Goal: Task Accomplishment & Management: Manage account settings

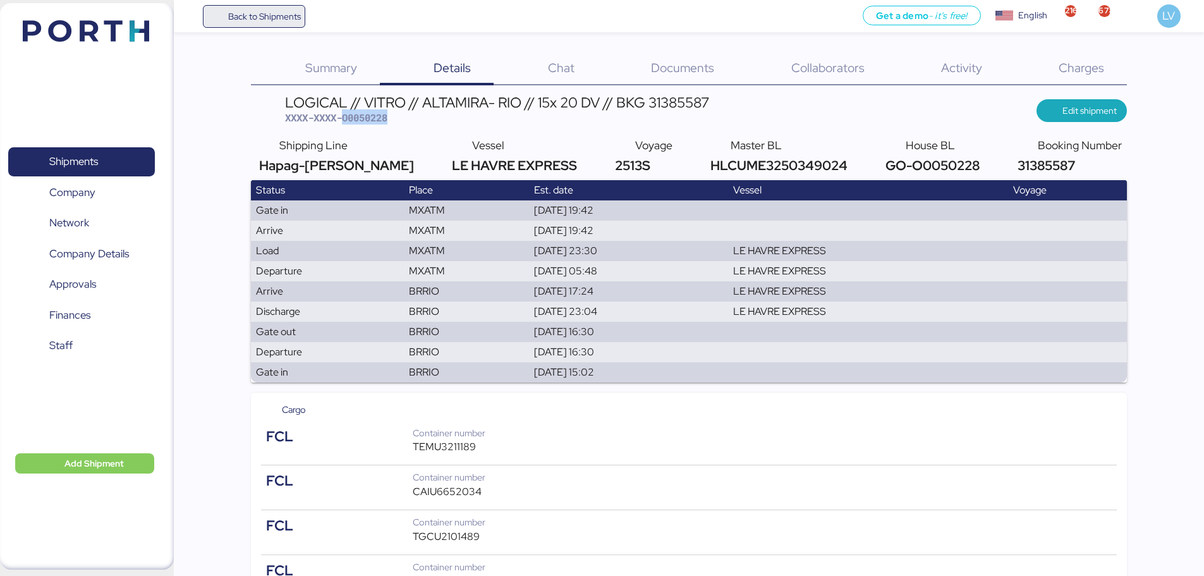
click at [264, 9] on span "Back to Shipments" at bounding box center [264, 16] width 73 height 15
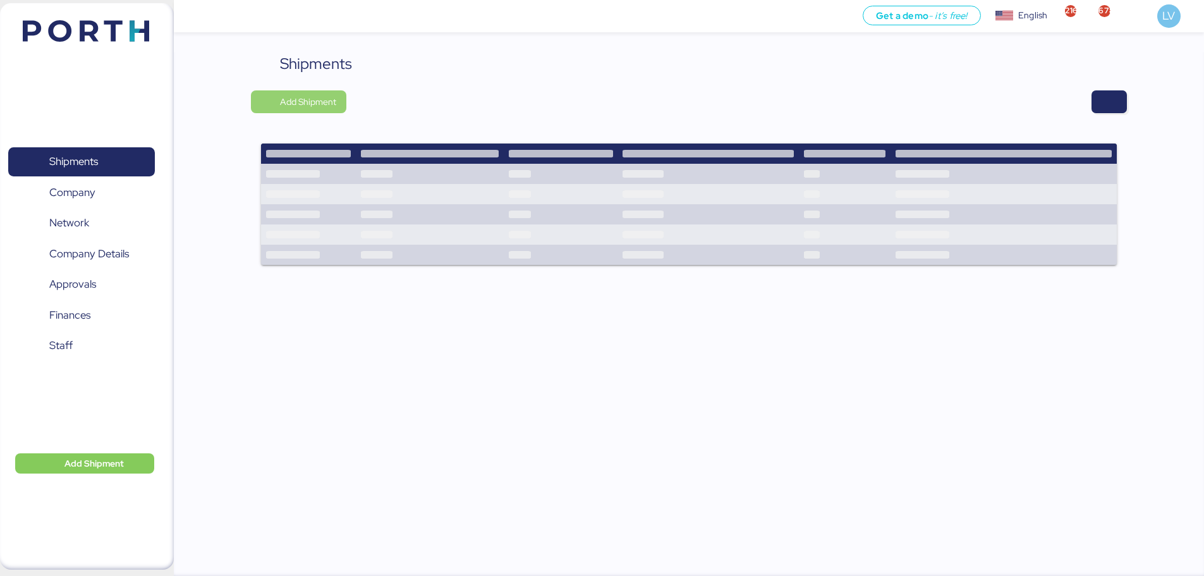
click at [301, 92] on span "Add Shipment" at bounding box center [298, 101] width 95 height 23
click at [1116, 88] on div "Shipments Add Shipment" at bounding box center [689, 166] width 876 height 229
click at [1113, 95] on span "button" at bounding box center [1108, 102] width 15 height 18
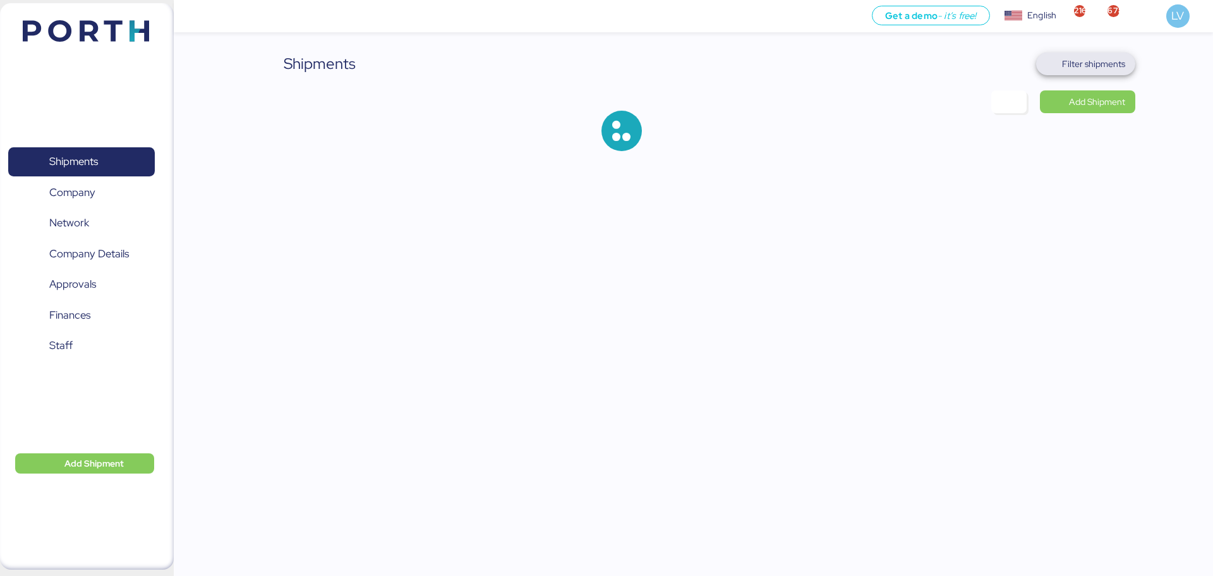
click at [1132, 64] on span "Filter shipments" at bounding box center [1085, 63] width 99 height 23
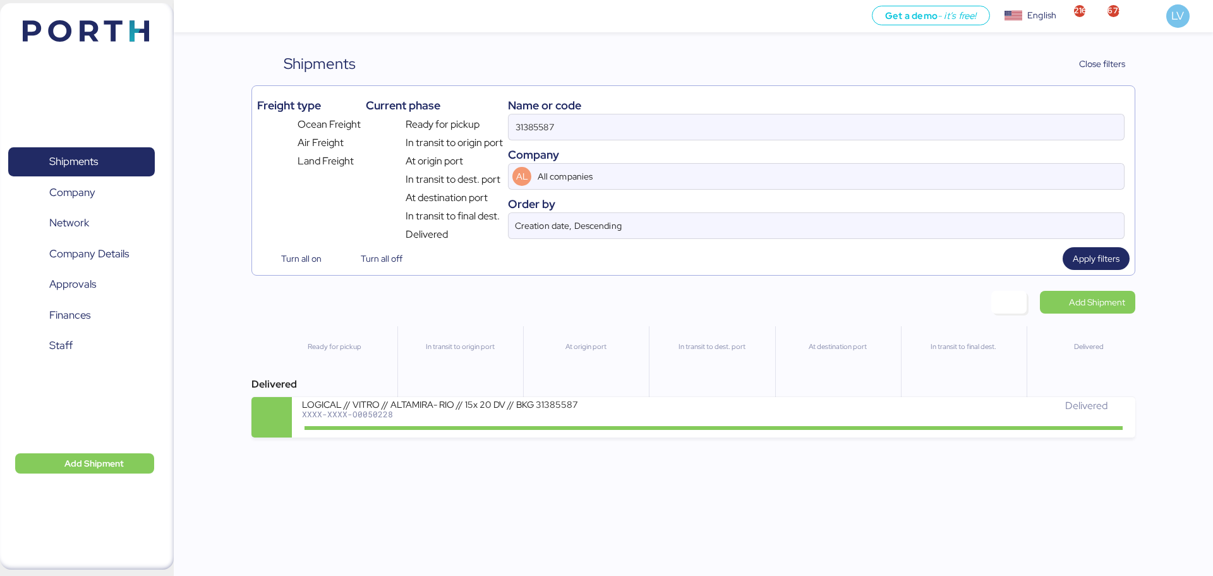
click at [941, 88] on div "Freight type Ocean Freight Air Freight Land Freight Current phase Ready for pic…" at bounding box center [692, 180] width 883 height 190
click at [870, 130] on input "31385587" at bounding box center [816, 126] width 615 height 25
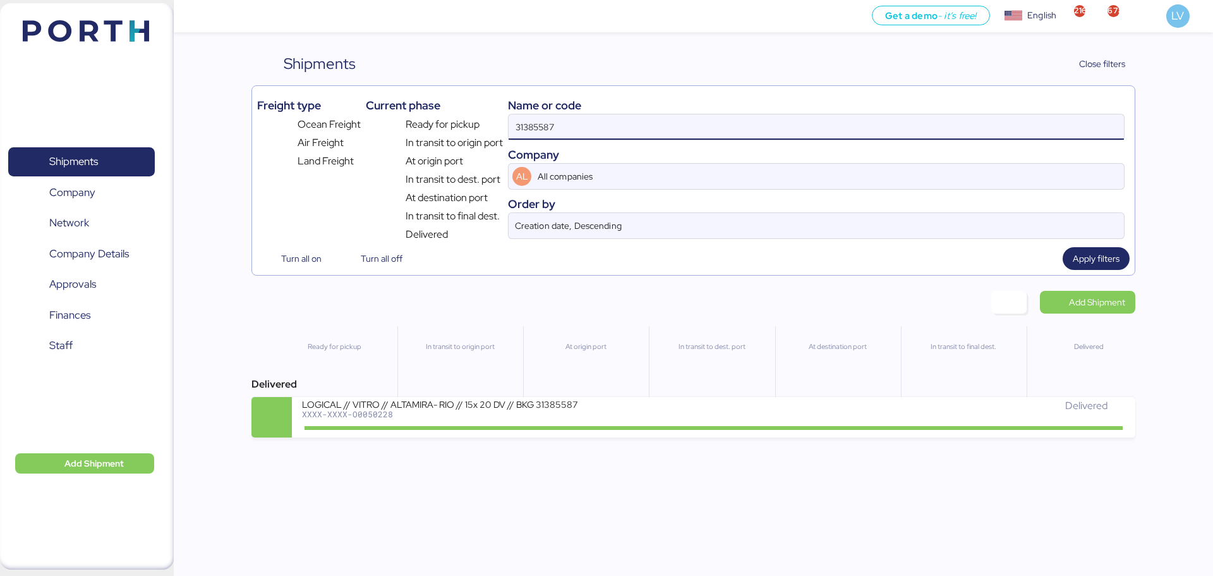
paste input "O0052222"
type input "O0052222"
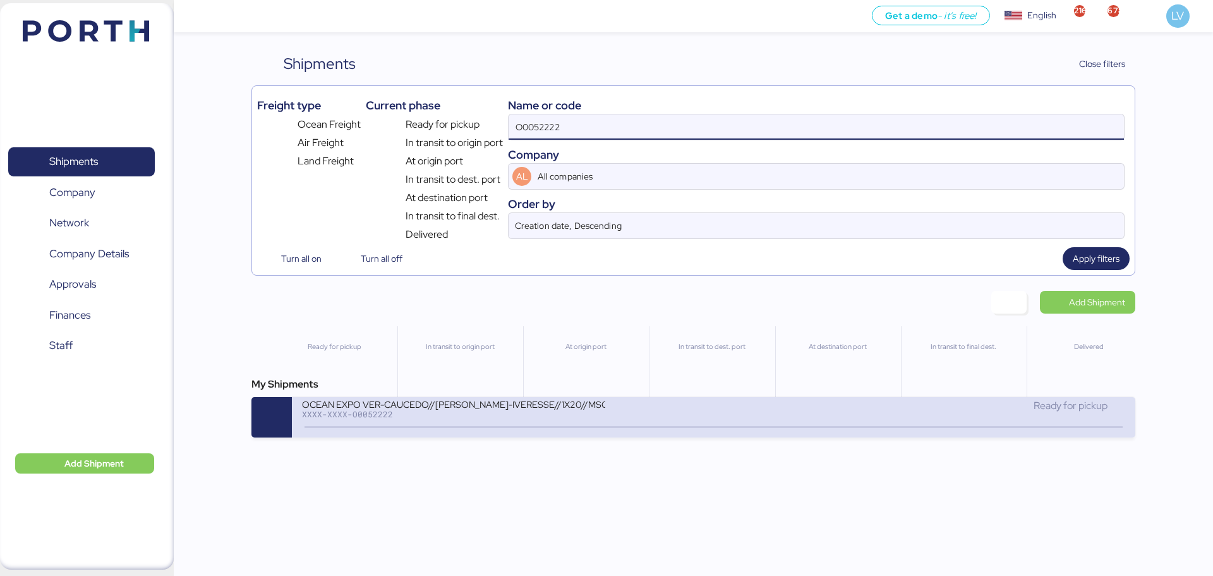
click at [562, 409] on div "OCEAN EXPO VER-CAUCEDO//[PERSON_NAME]-IVERESSE//1X20//MSC" at bounding box center [453, 403] width 303 height 11
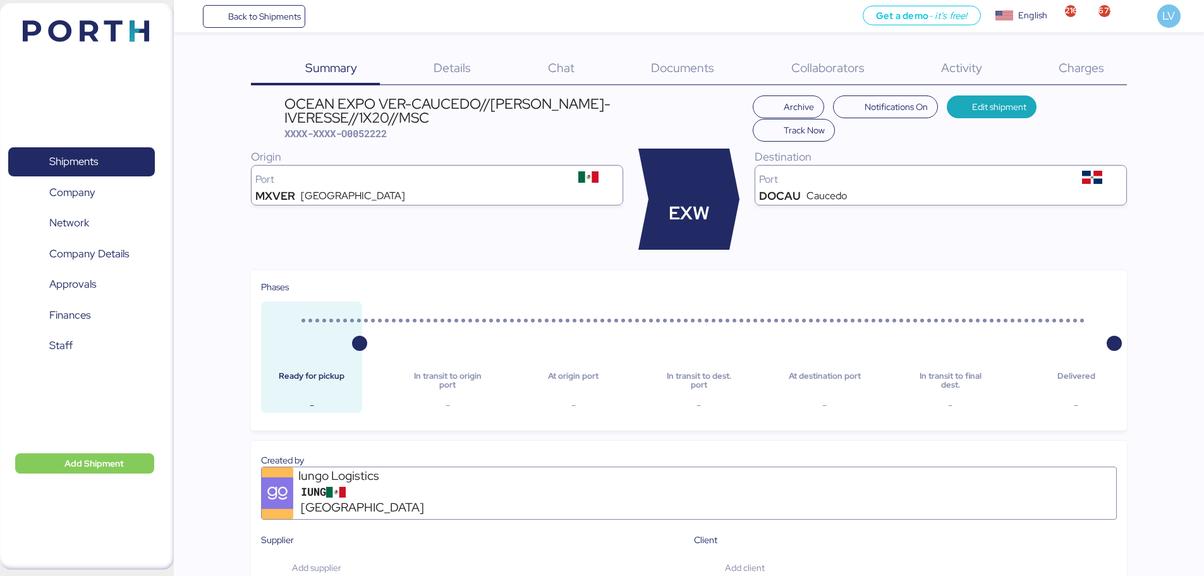
click at [1101, 76] on div "Charges 0" at bounding box center [1065, 68] width 122 height 33
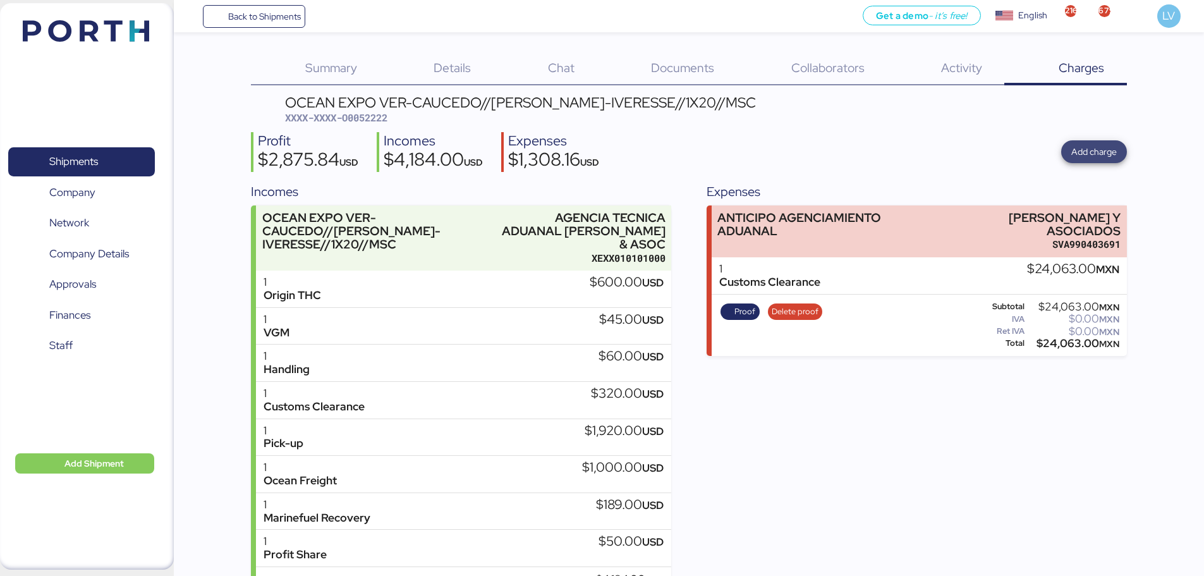
click at [1089, 150] on span "Add charge" at bounding box center [1093, 151] width 45 height 15
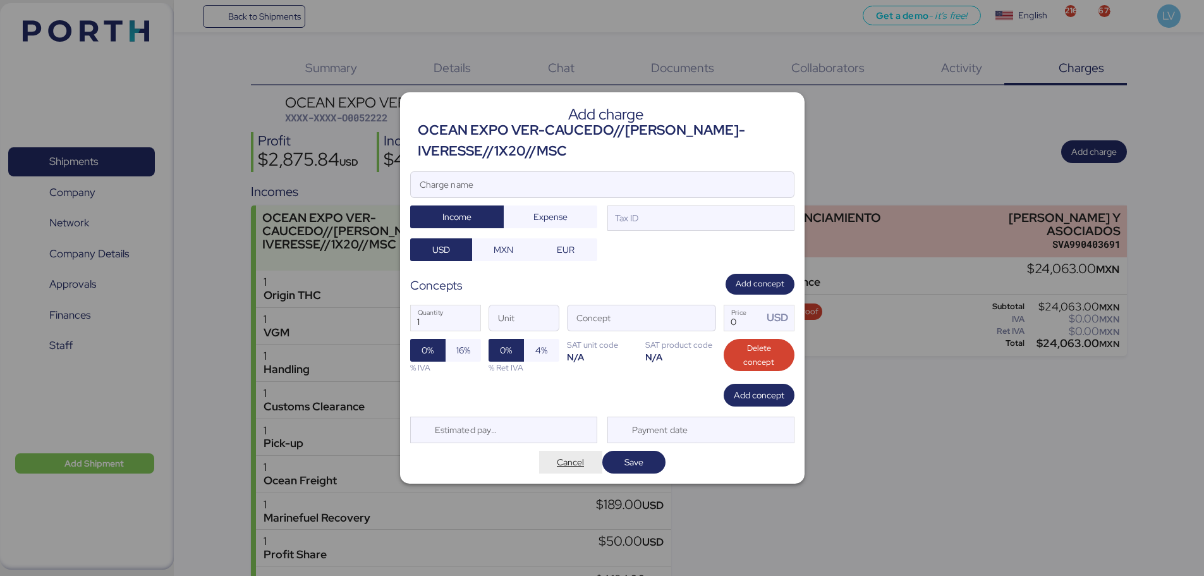
click at [572, 468] on span "Cancel" at bounding box center [570, 461] width 27 height 15
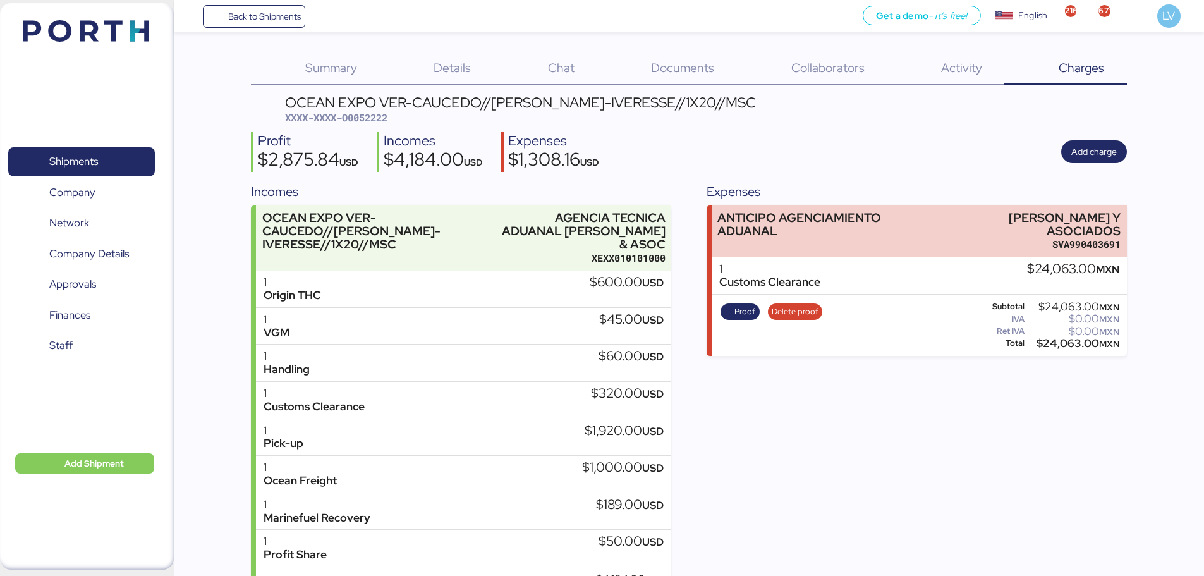
click at [734, 100] on div "OCEAN EXPO VER-CAUCEDO//[PERSON_NAME]-IVERESSE//1X20//MSC" at bounding box center [520, 102] width 471 height 14
click at [723, 78] on div "Documents 0" at bounding box center [666, 68] width 140 height 33
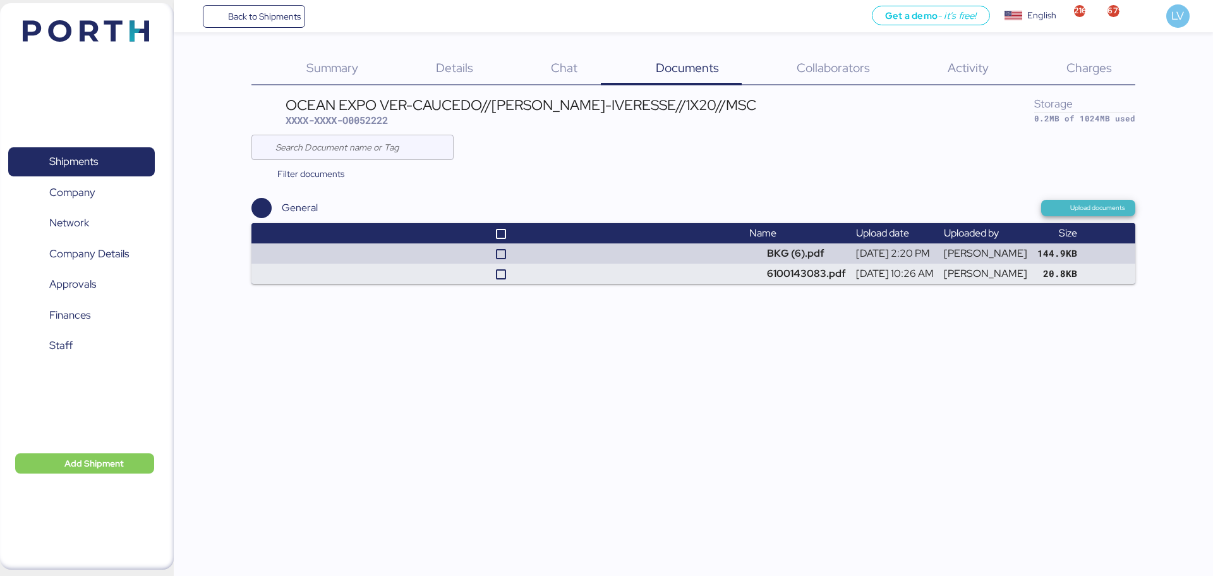
click at [1093, 203] on span "Upload documents" at bounding box center [1097, 207] width 55 height 11
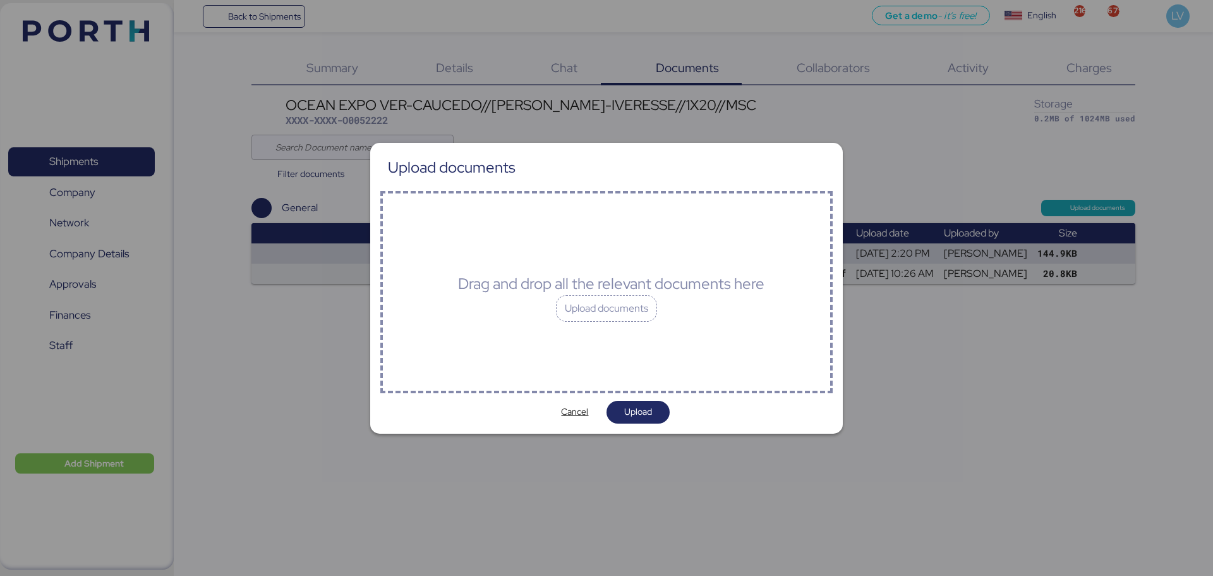
click at [1077, 56] on div at bounding box center [606, 288] width 1213 height 576
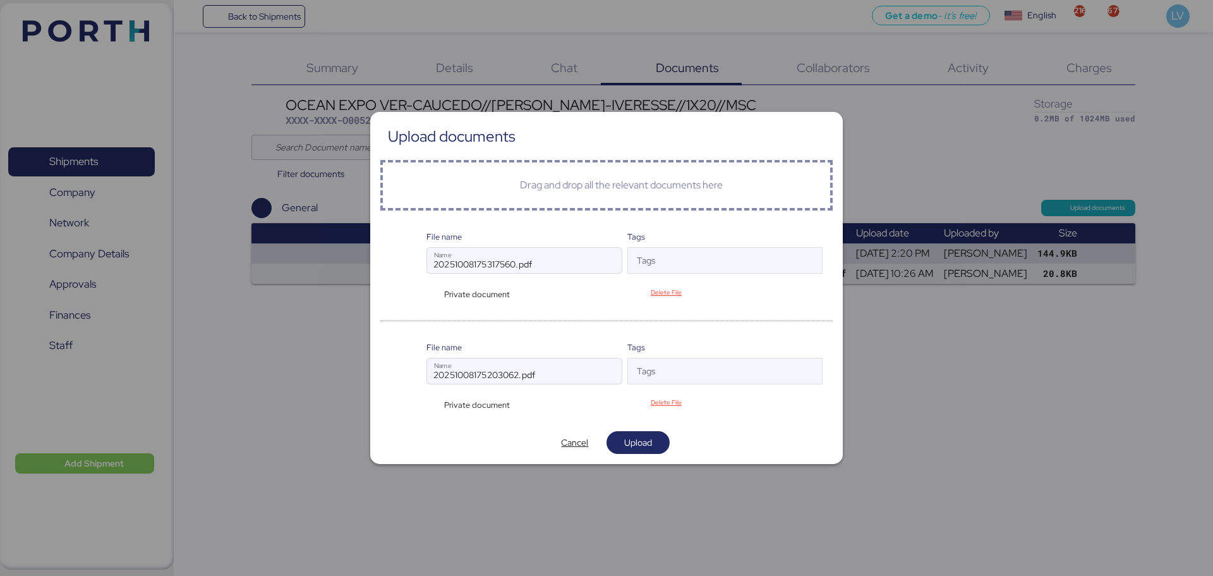
click at [650, 224] on div "File name 20251008175317560.pdf Name Tags Tags Private document Delete File" at bounding box center [606, 266] width 453 height 90
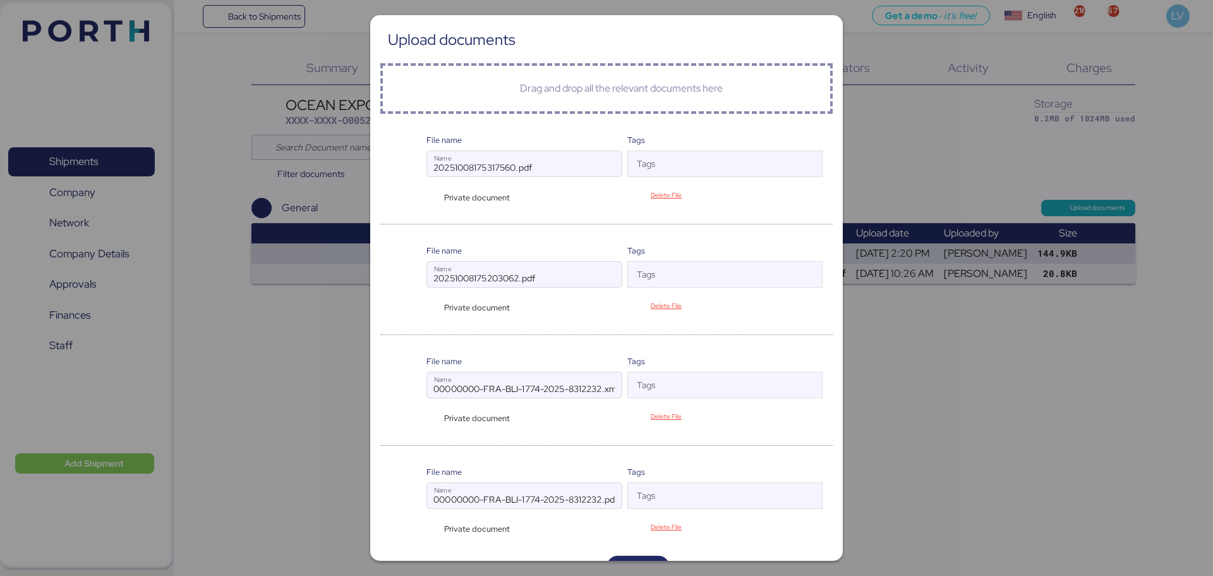
scroll to position [28, 0]
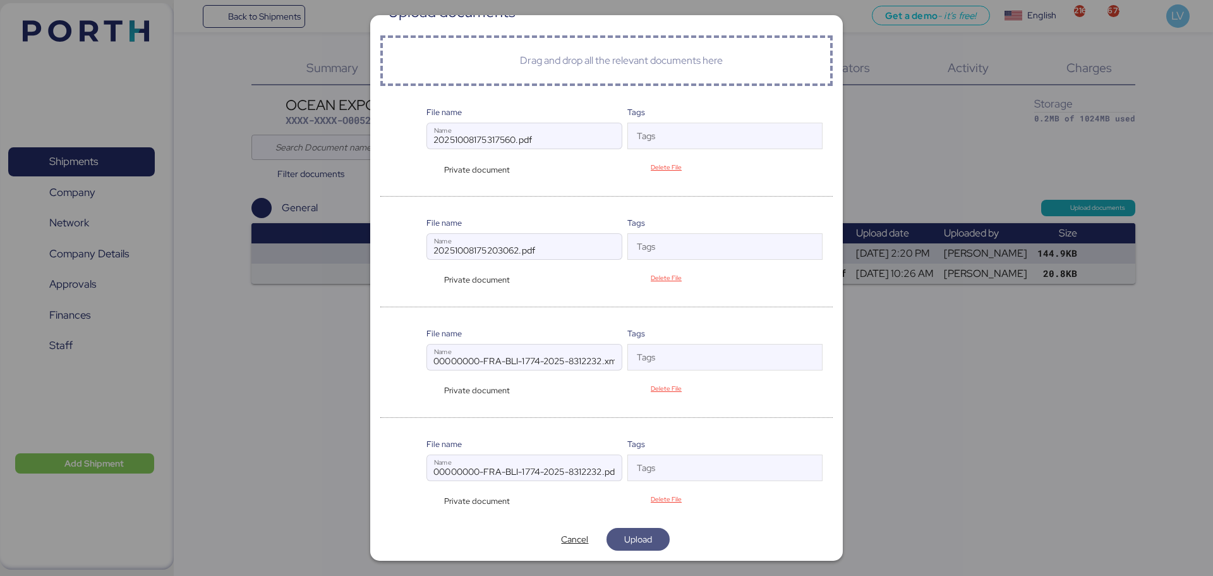
click at [634, 534] on span "Upload" at bounding box center [638, 538] width 28 height 15
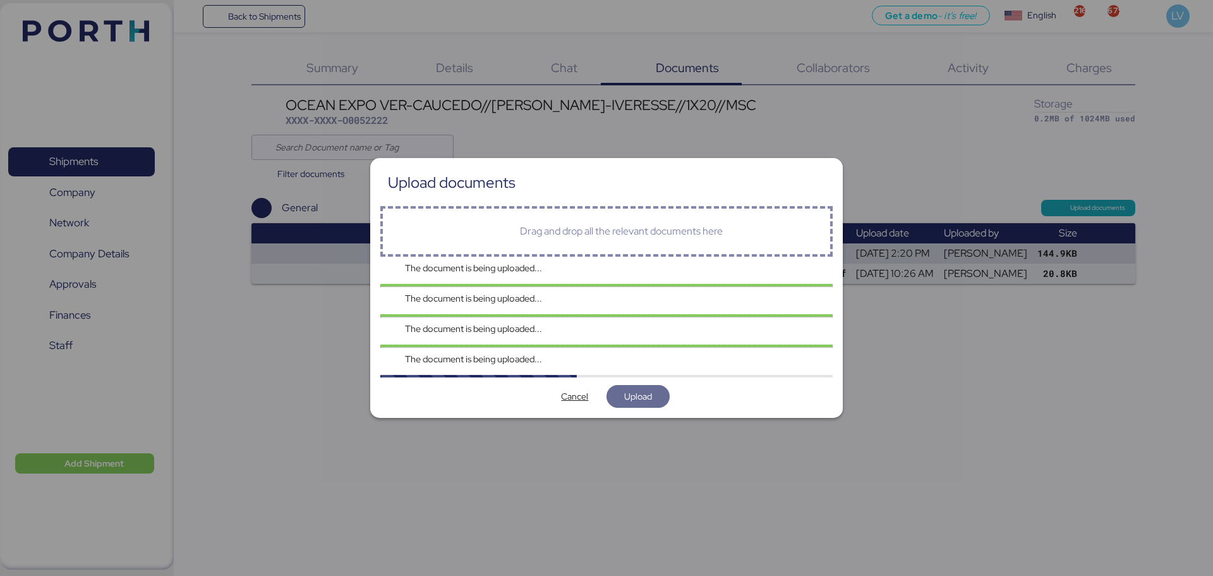
scroll to position [0, 0]
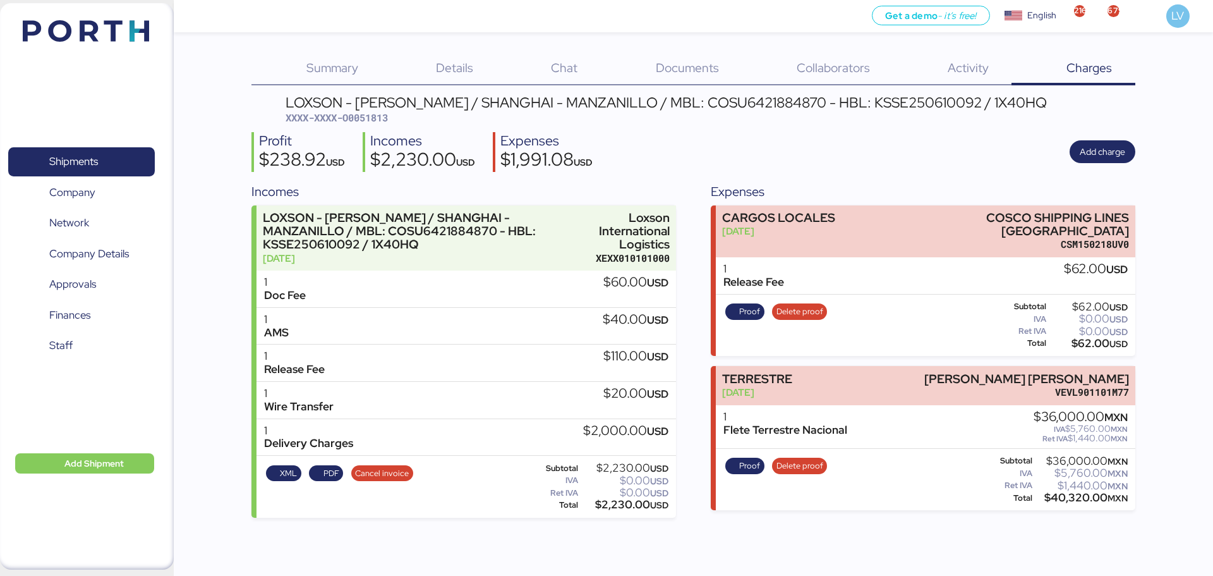
click at [154, 6] on div "Shipments 0 Company 0 Network 0 Company Details 0 Approvals 0 Finances 0 Staff …" at bounding box center [87, 286] width 174 height 566
click at [124, 18] on header at bounding box center [67, 28] width 122 height 39
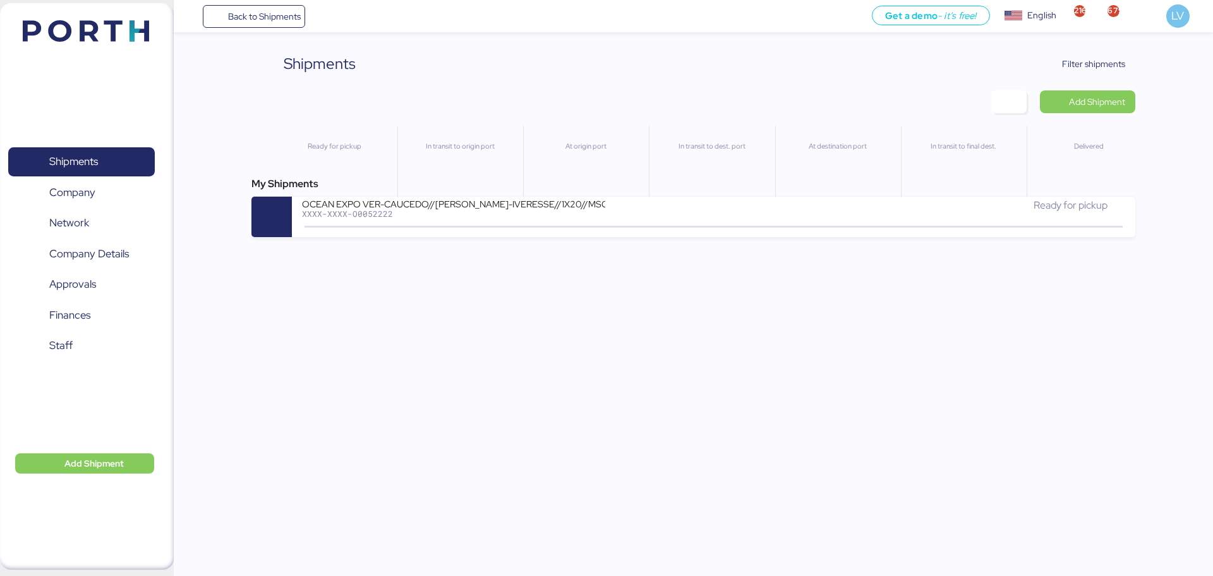
click at [1095, 47] on div "Shipments Clear Filters Filter shipments Add Shipment Ready for pickup In trans…" at bounding box center [606, 118] width 1213 height 237
click at [1086, 61] on span "Filter shipments" at bounding box center [1093, 63] width 63 height 15
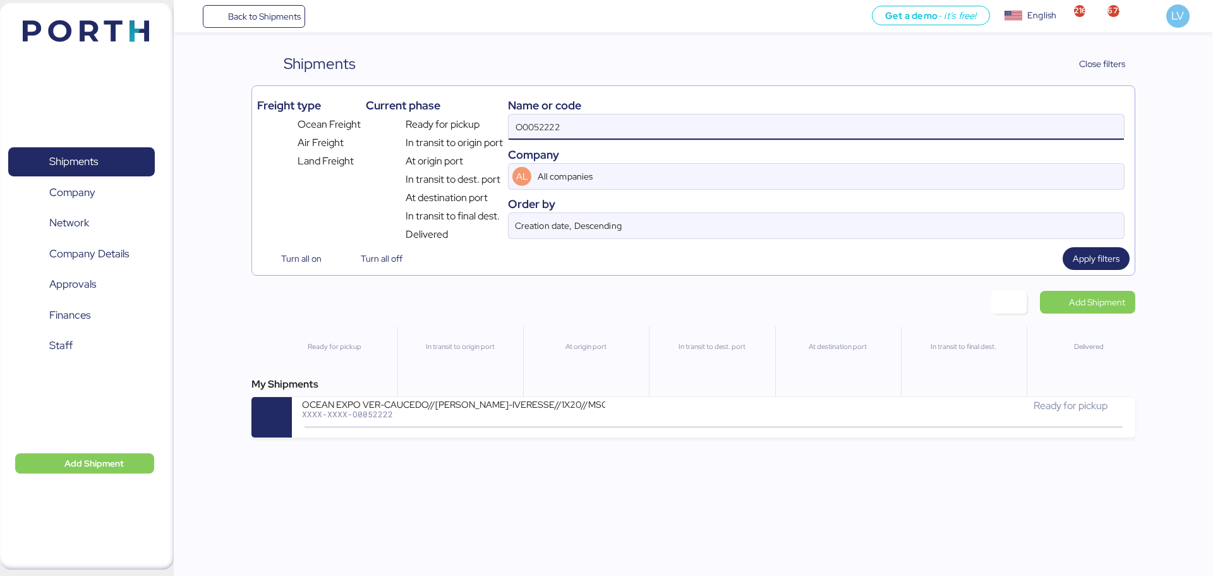
click at [962, 119] on input "O0052222" at bounding box center [816, 126] width 615 height 25
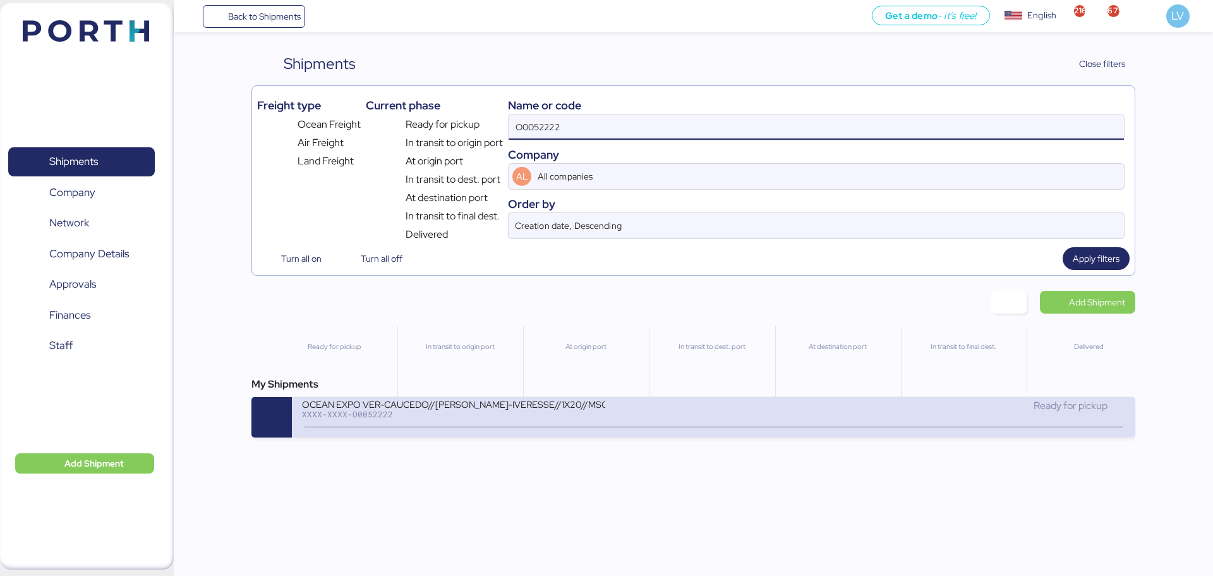
click at [636, 401] on div "OCEAN EXPO VER-CAUCEDO//[PERSON_NAME]-IVERESSE//1X20//MSC XXXX-XXXX-O0052222" at bounding box center [507, 411] width 411 height 27
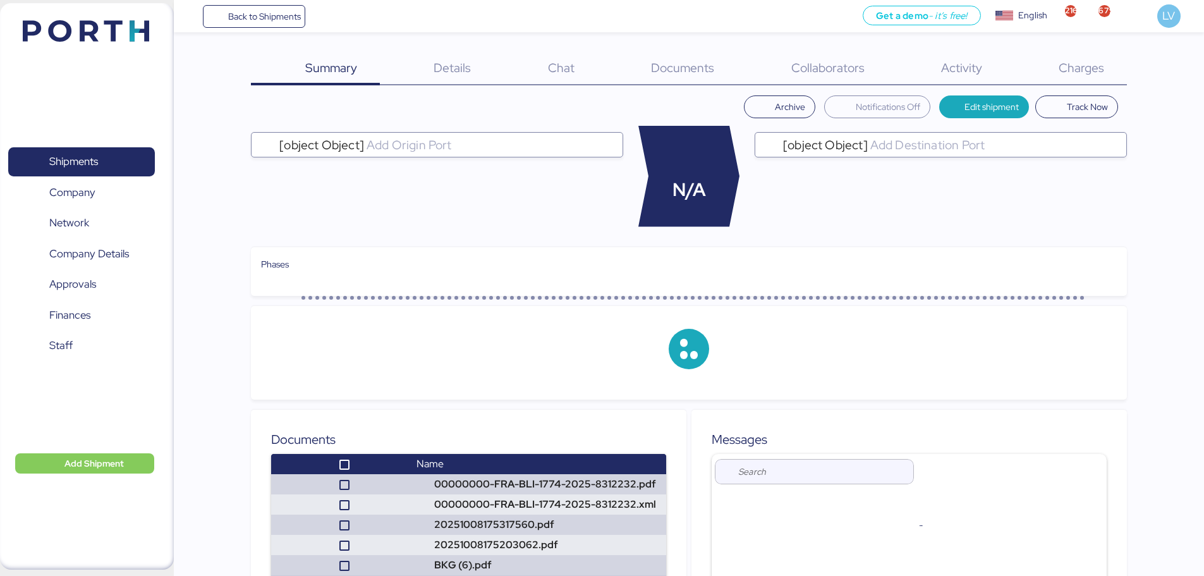
click at [1083, 75] on span "Charges" at bounding box center [1080, 67] width 45 height 16
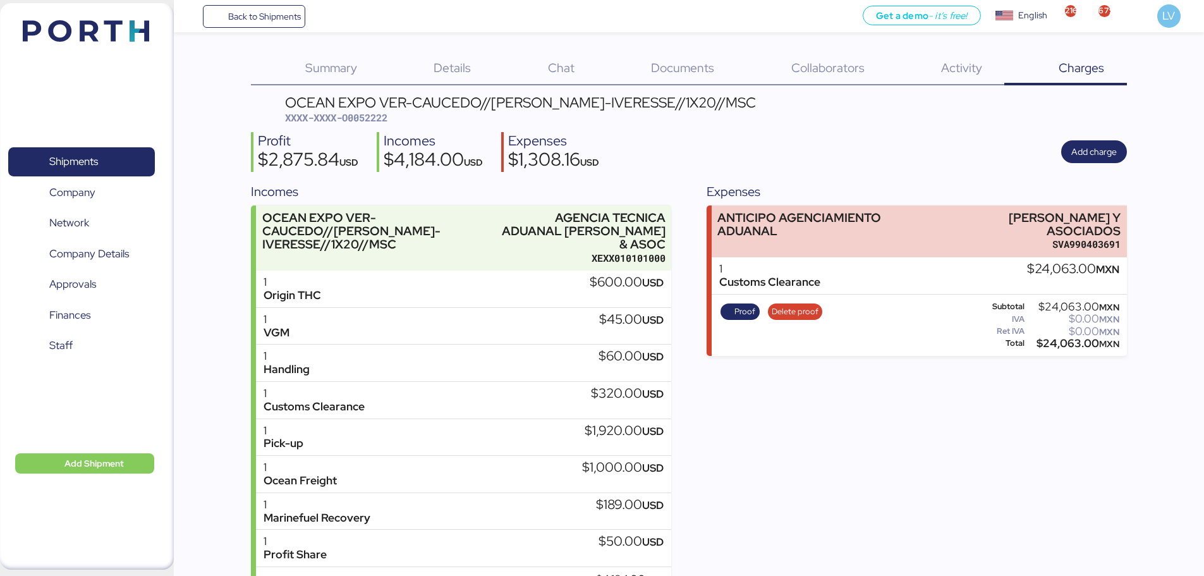
click at [529, 61] on div "Chat 0" at bounding box center [544, 68] width 103 height 33
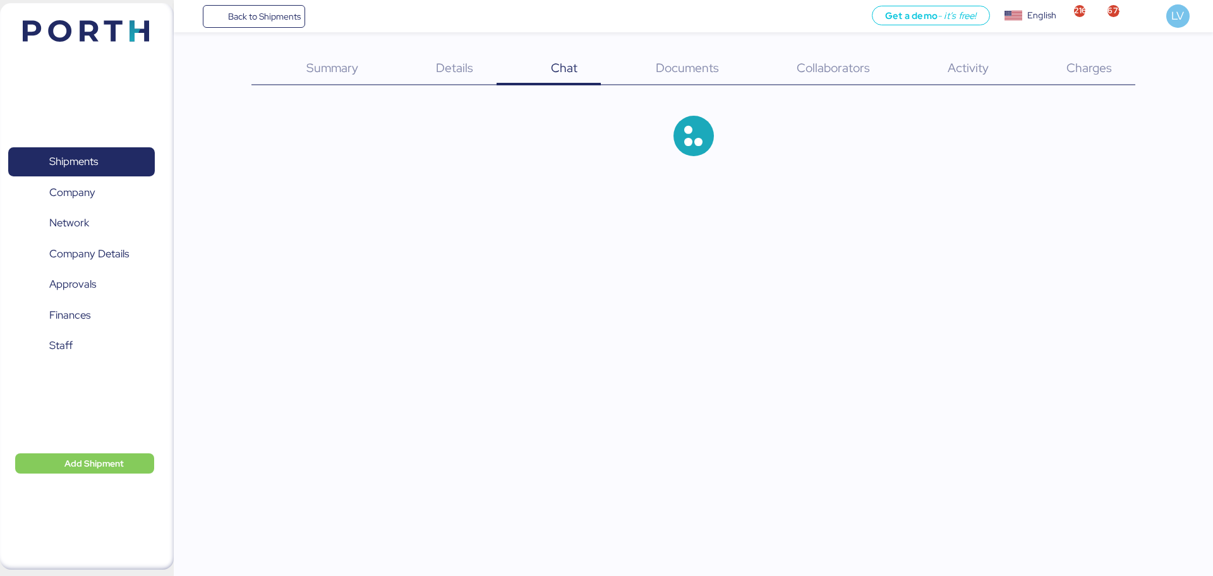
click at [463, 59] on span "Details" at bounding box center [454, 67] width 37 height 16
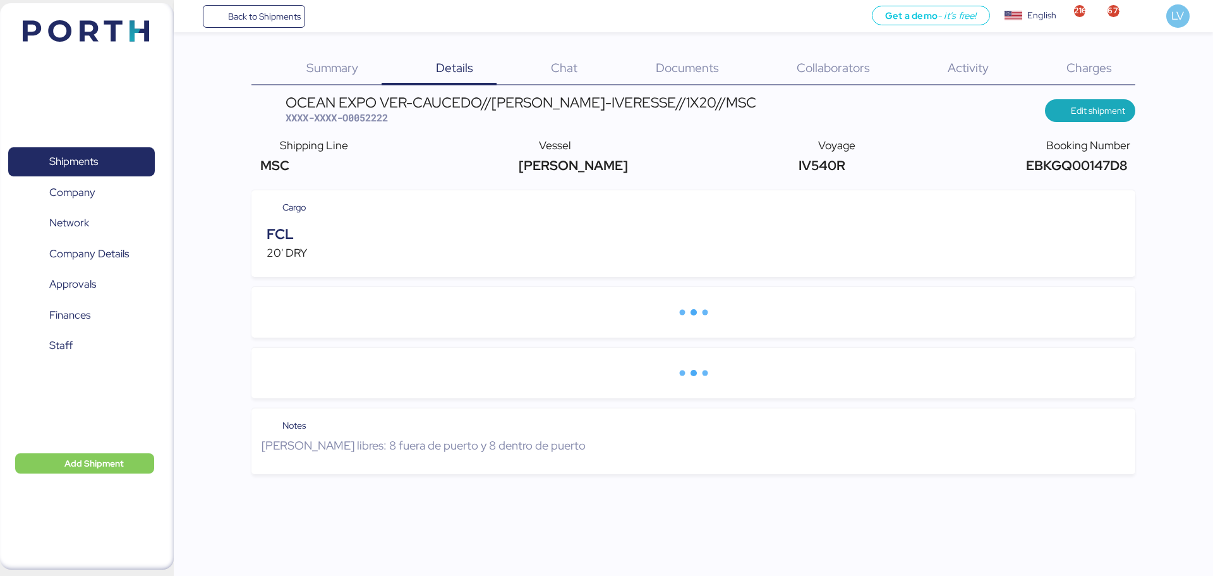
click at [1051, 167] on span "EBKGQ00147D8" at bounding box center [1075, 165] width 104 height 17
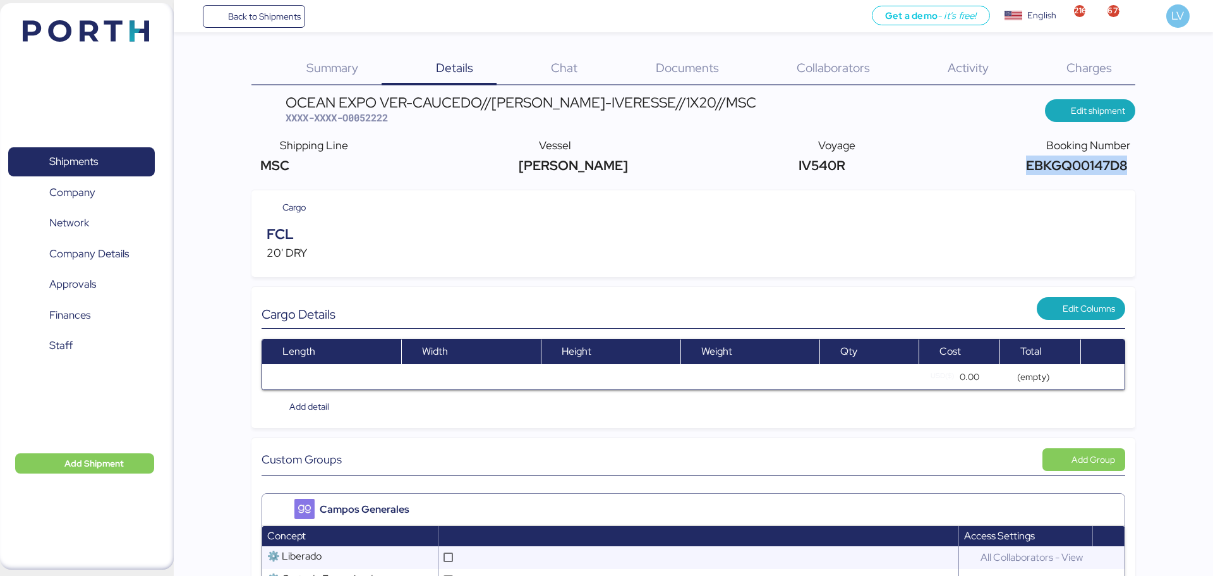
click at [1051, 167] on span "EBKGQ00147D8" at bounding box center [1075, 165] width 104 height 17
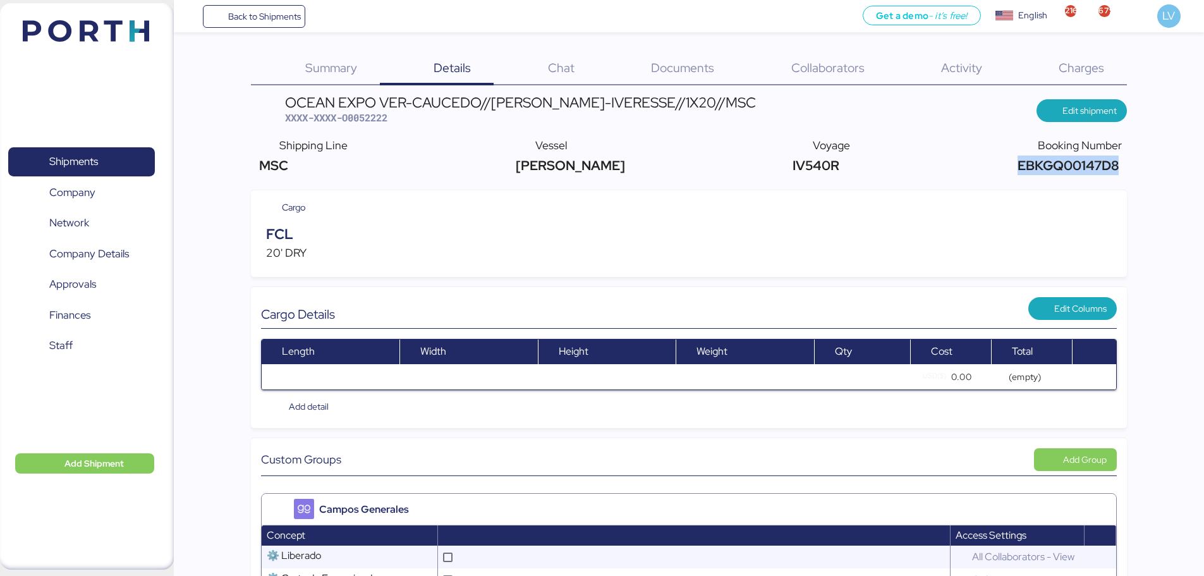
copy span "EBKGQ00147D8"
click at [1102, 154] on div "Booking Number" at bounding box center [1067, 145] width 107 height 16
click at [1093, 160] on span "EBKGQ00147D8" at bounding box center [1066, 165] width 104 height 17
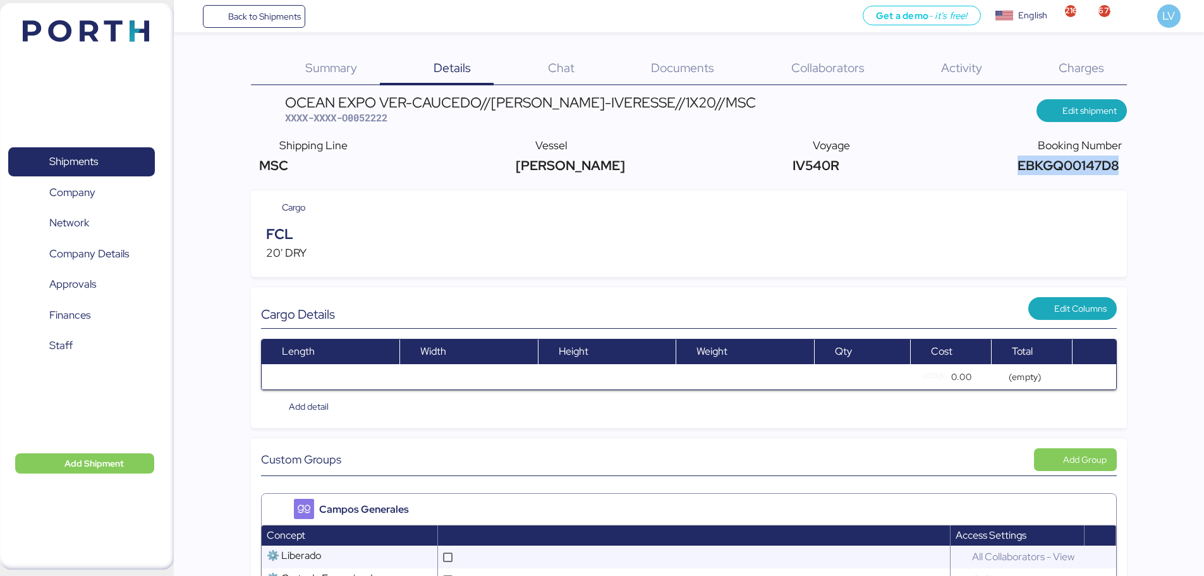
click at [1093, 160] on span "EBKGQ00147D8" at bounding box center [1066, 165] width 104 height 17
click at [1072, 159] on span "EBKGQ00147D8" at bounding box center [1066, 165] width 104 height 17
copy span "EBKGQ00147D8"
click at [1090, 159] on span "EBKGQ00147D8" at bounding box center [1066, 165] width 104 height 17
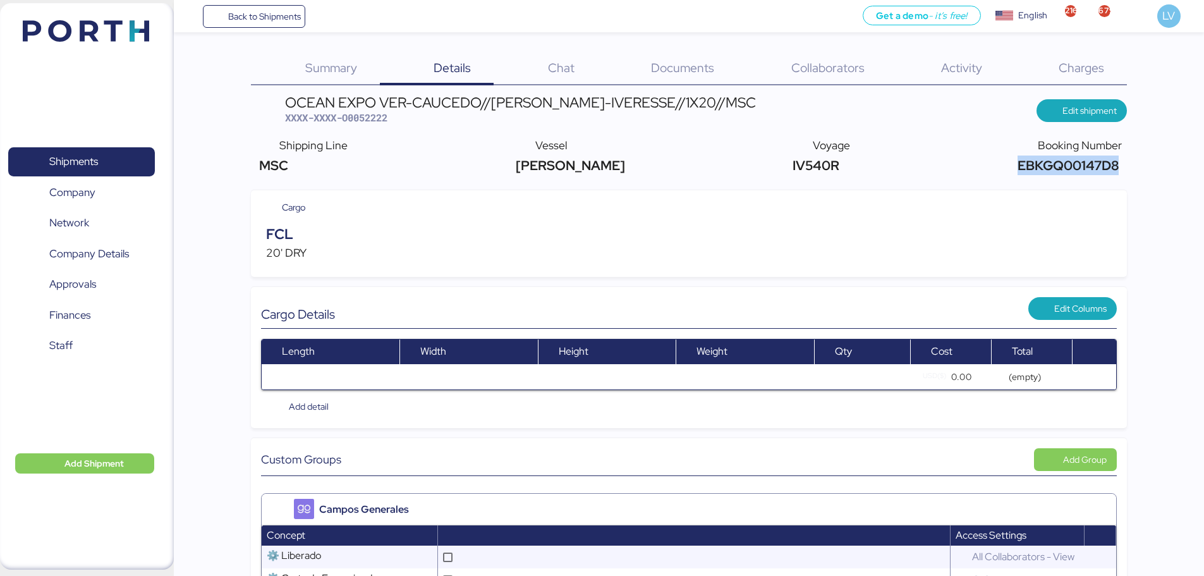
click at [1090, 159] on span "EBKGQ00147D8" at bounding box center [1066, 165] width 104 height 17
click at [1094, 160] on span "EBKGQ00147D8" at bounding box center [1066, 165] width 104 height 17
click at [1062, 102] on span "Edit shipment" at bounding box center [1081, 111] width 70 height 18
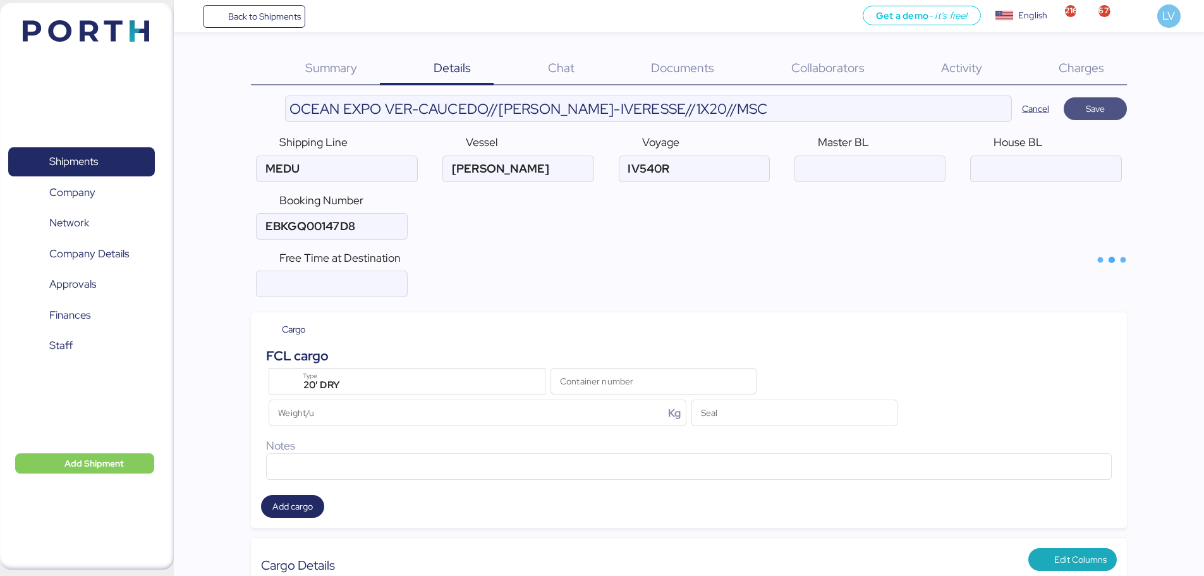
type input "MSC"
click at [693, 391] on input "Container number" at bounding box center [653, 380] width 205 height 25
paste input "MEDU3661429"
type input "MEDU3661429"
click at [1123, 104] on span "Save" at bounding box center [1094, 108] width 63 height 23
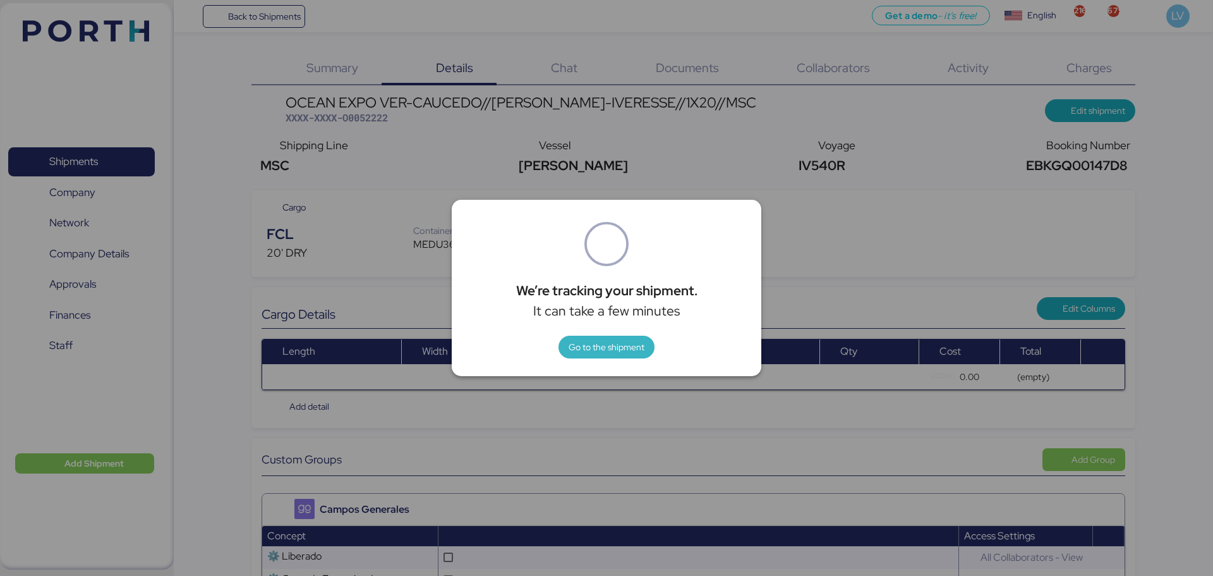
click at [583, 351] on span "Go to the shipment" at bounding box center [607, 346] width 76 height 15
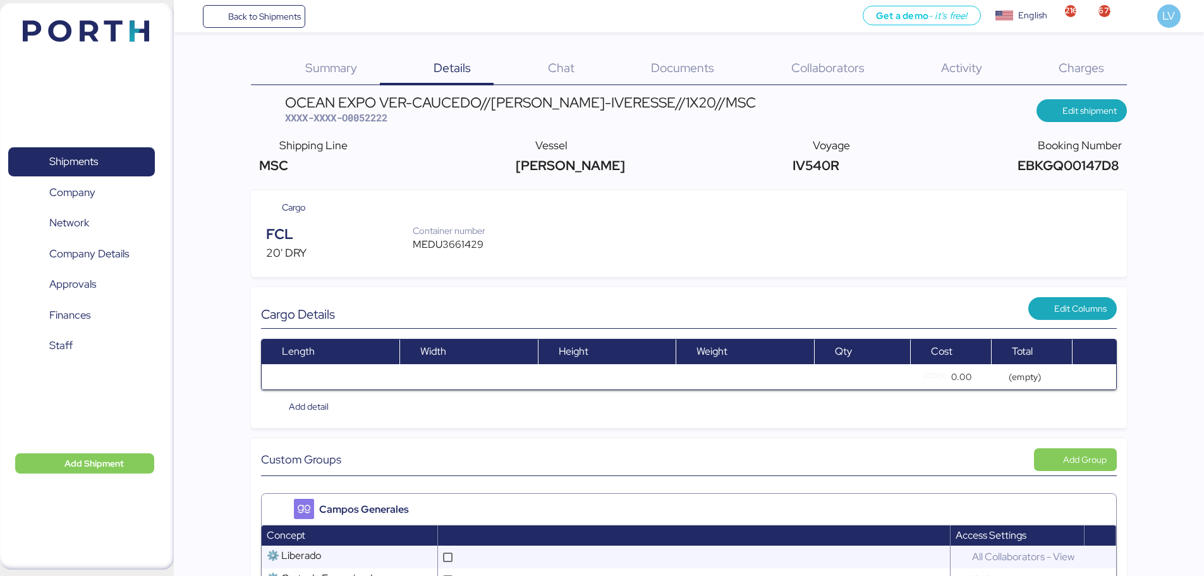
click at [1093, 170] on span "EBKGQ00147D8" at bounding box center [1066, 165] width 104 height 17
copy span "EBKGQ00147D8"
click at [470, 254] on div "Container number MEDU3661429" at bounding box center [456, 241] width 86 height 34
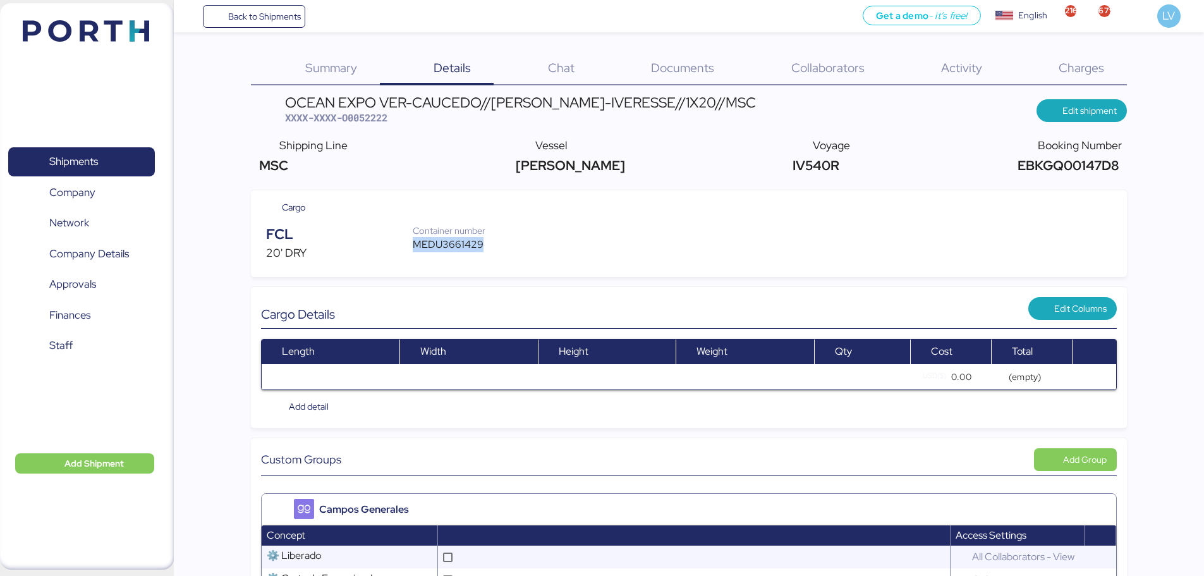
copy div "MEDU3661429"
click at [269, 7] on span "Back to Shipments" at bounding box center [254, 16] width 94 height 23
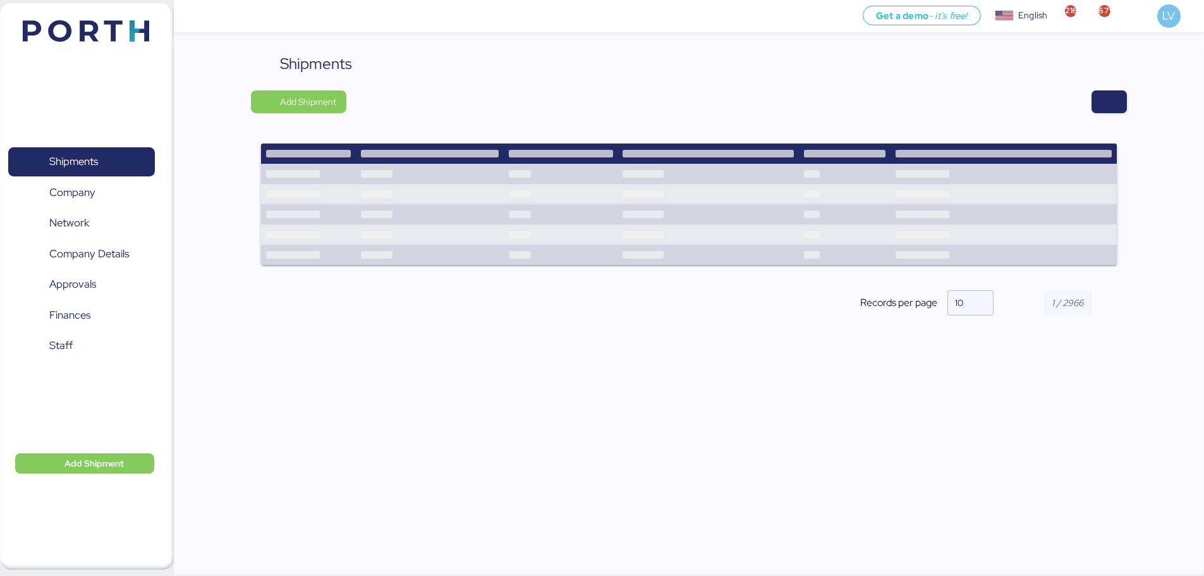
click at [1128, 92] on div "Shipments Add Shipment Records per page 10" at bounding box center [689, 315] width 1030 height 526
click at [1115, 95] on span "button" at bounding box center [1108, 102] width 15 height 18
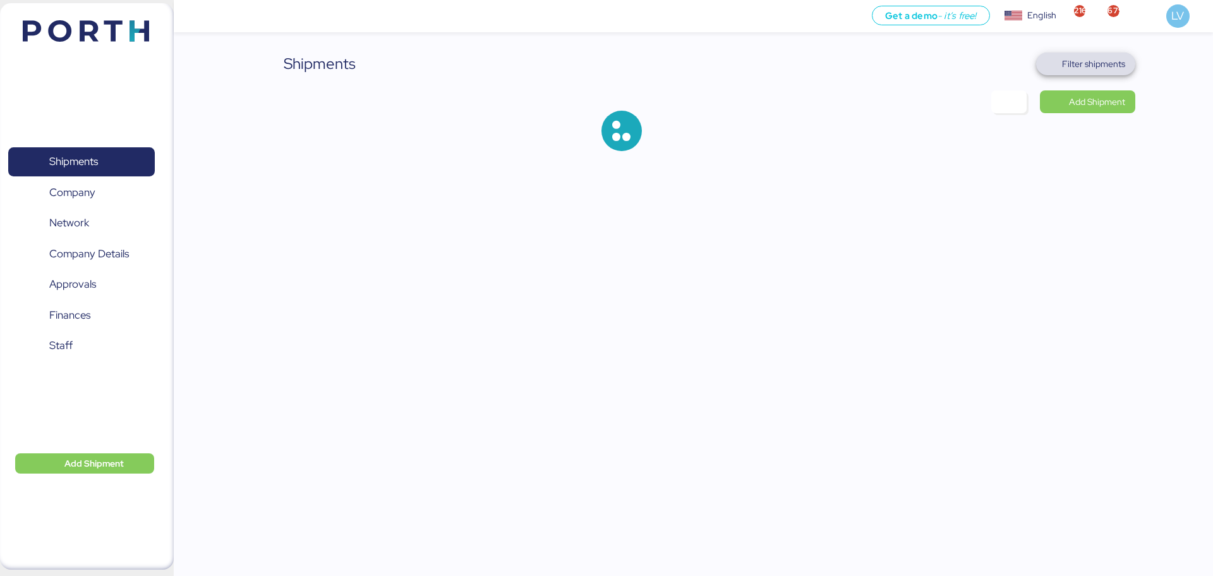
click at [1096, 74] on span "Filter shipments" at bounding box center [1085, 63] width 99 height 23
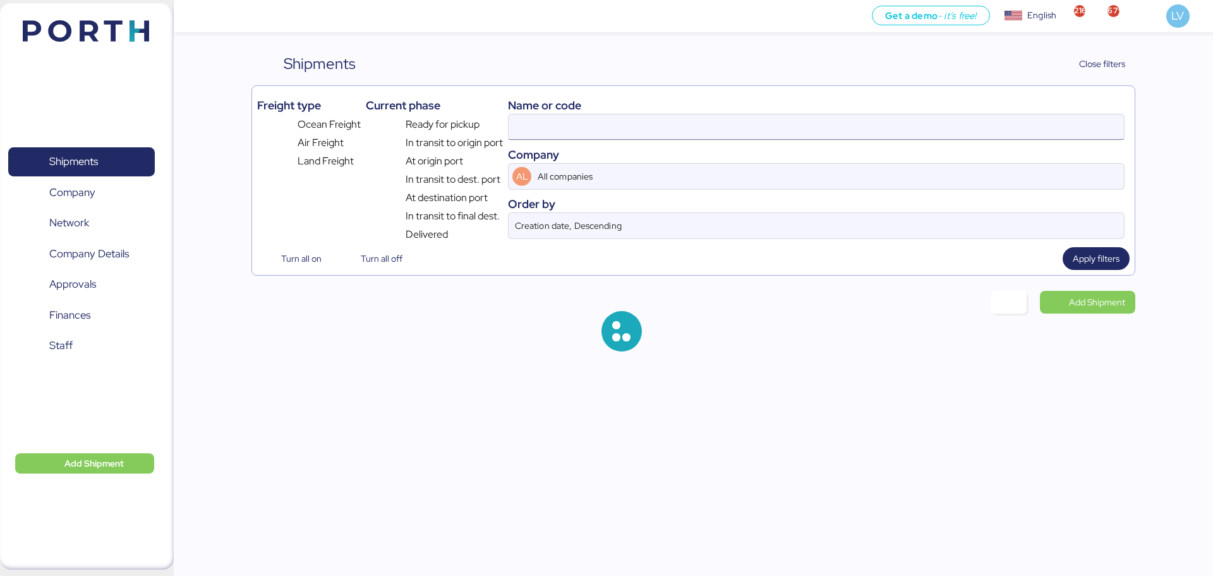
click at [968, 115] on input at bounding box center [816, 126] width 615 height 25
paste input "O0052096"
type input "O0052096"
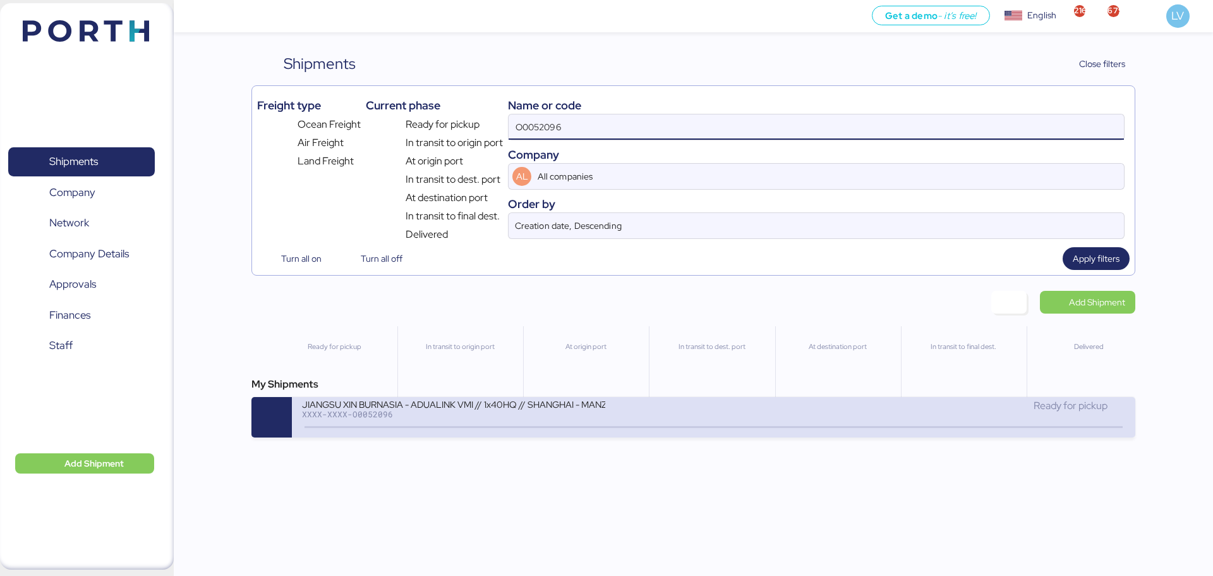
click at [515, 412] on div "XXXX-XXXX-O0052096" at bounding box center [453, 413] width 303 height 9
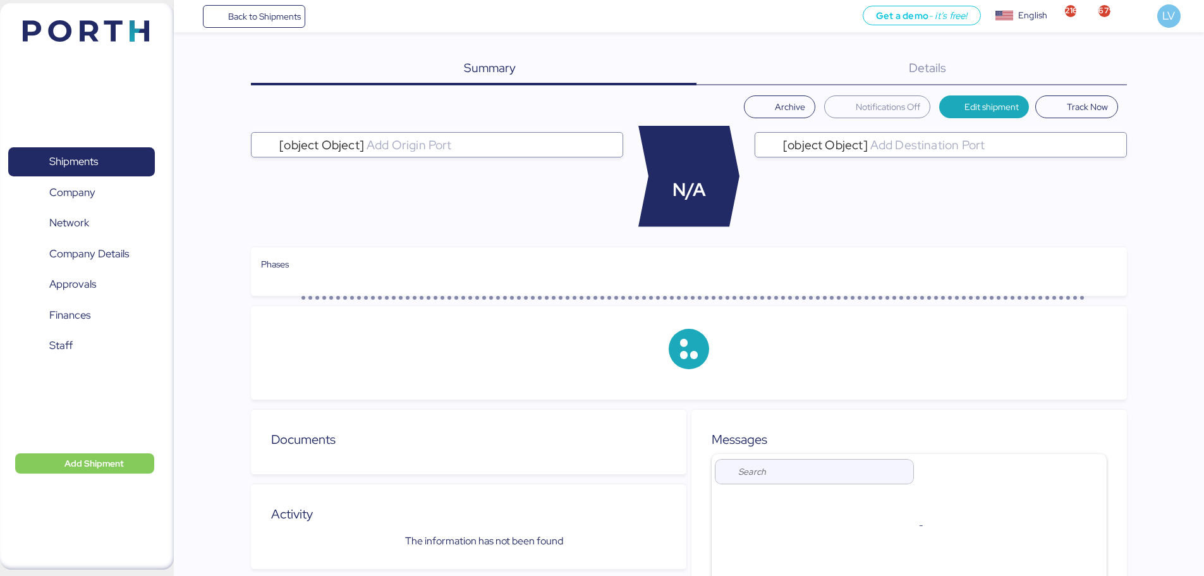
click at [1093, 65] on div "Details 0" at bounding box center [911, 68] width 430 height 33
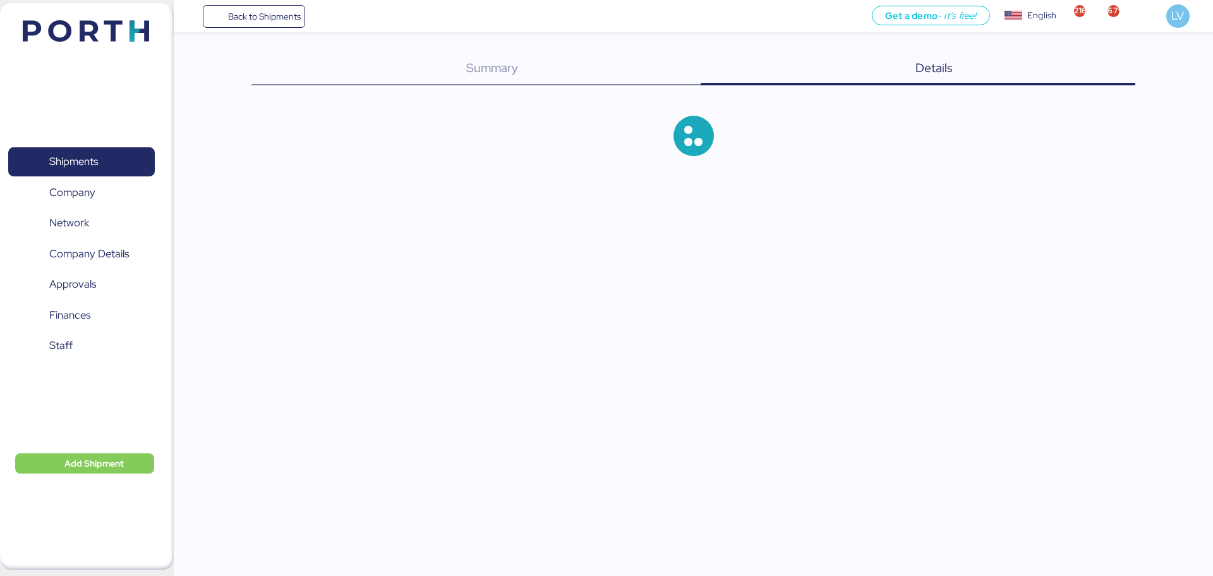
click at [1093, 65] on div "Details 0" at bounding box center [918, 68] width 435 height 33
click at [1079, 64] on div "Summary 0 Details 0" at bounding box center [692, 68] width 883 height 33
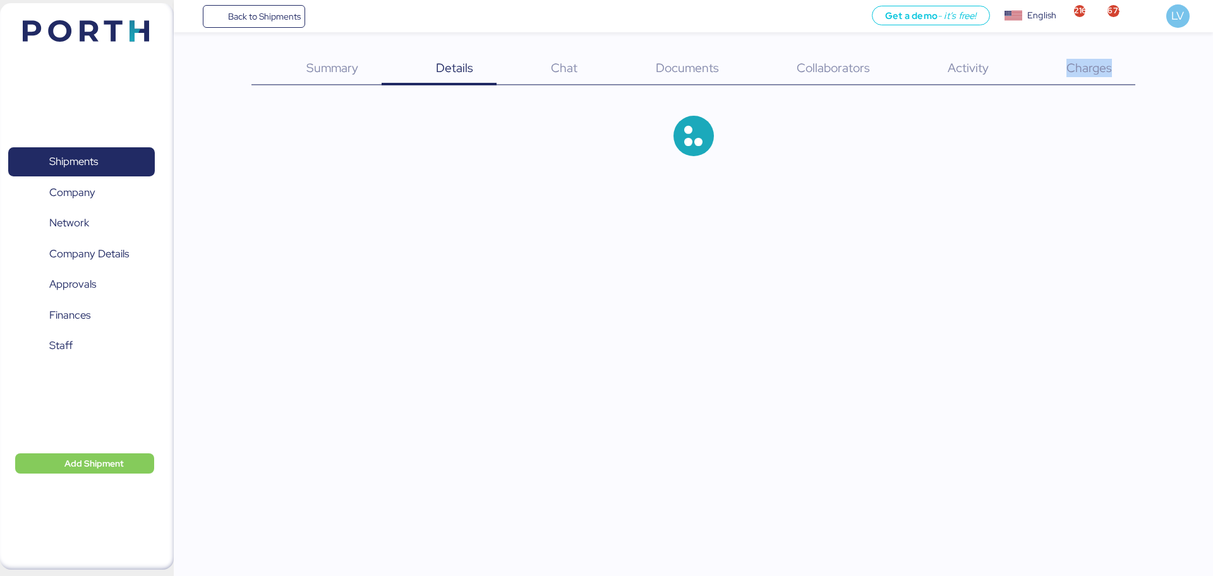
click at [1079, 64] on span "Charges" at bounding box center [1089, 67] width 45 height 16
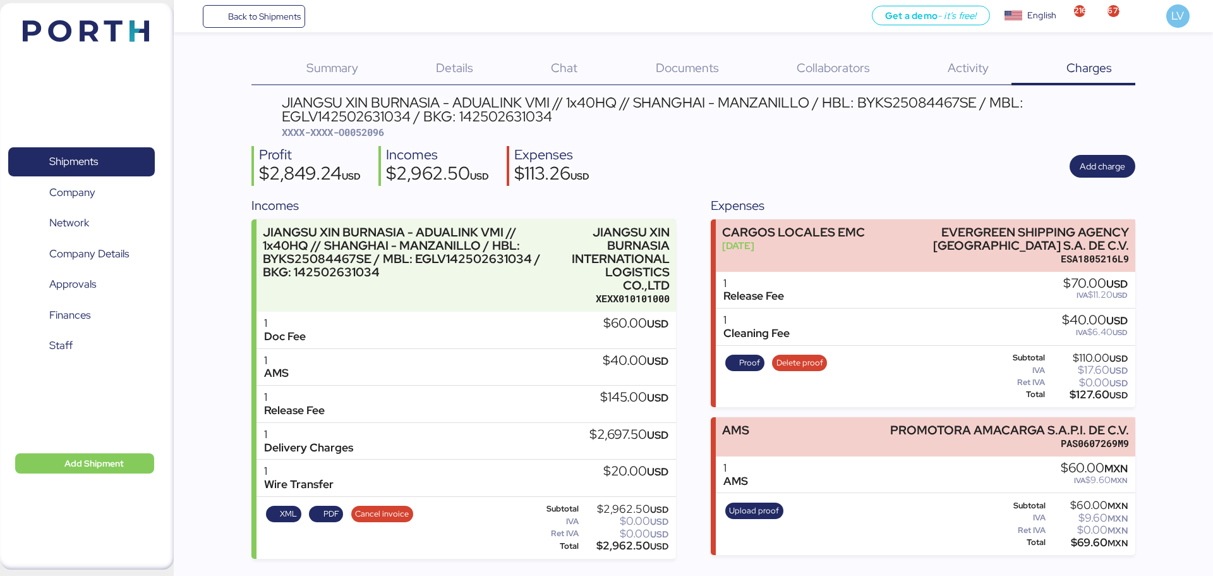
drag, startPoint x: 1079, startPoint y: 64, endPoint x: 779, endPoint y: 113, distance: 304.0
click at [779, 113] on div "JIANGSU XIN BURNASIA - ADUALINK VMI // 1x40HQ // SHANGHAI - MANZANILLO / HBL: B…" at bounding box center [709, 109] width 854 height 28
click at [528, 86] on div "Summary 0 Details 0 Chat 0 Documents 0 Collaborators 0 Activity 0 Charges 0 JIA…" at bounding box center [692, 305] width 883 height 506
click at [1070, 171] on div "Add charge" at bounding box center [1103, 166] width 66 height 23
click at [1122, 175] on span "Add charge" at bounding box center [1103, 166] width 66 height 23
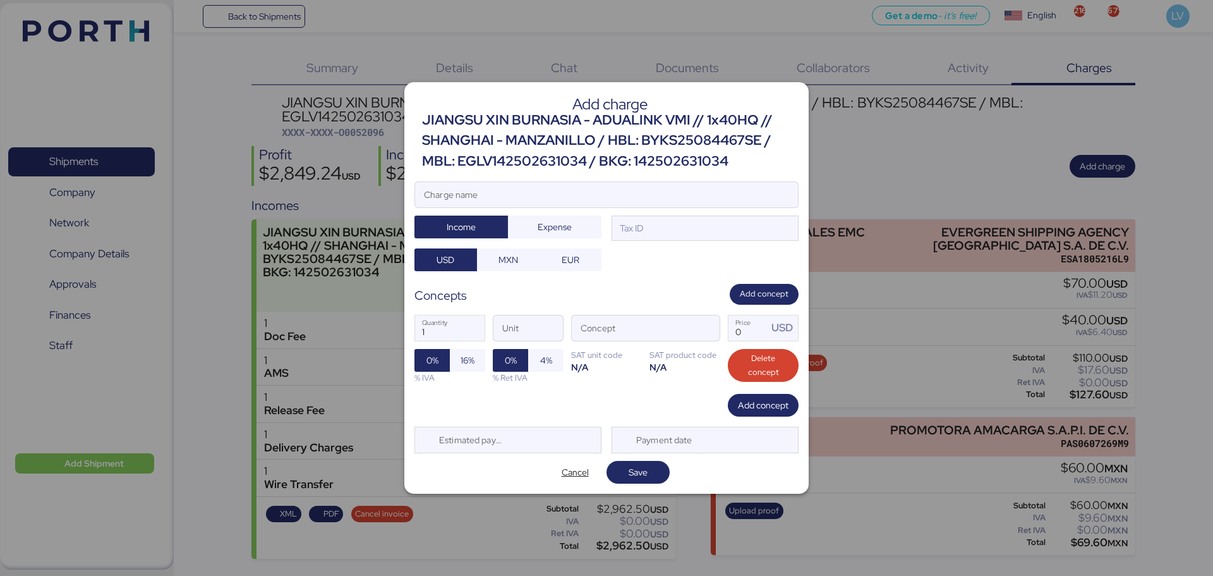
click at [574, 179] on div "Add charge JIANGSU XIN BURNASIA - ADUALINK VMI // 1x40HQ // SHANGHAI - MANZANIL…" at bounding box center [606, 287] width 404 height 411
click at [567, 191] on input "Charge name" at bounding box center [606, 194] width 383 height 25
type input "f"
type input "FACTURA TERRESTRE"
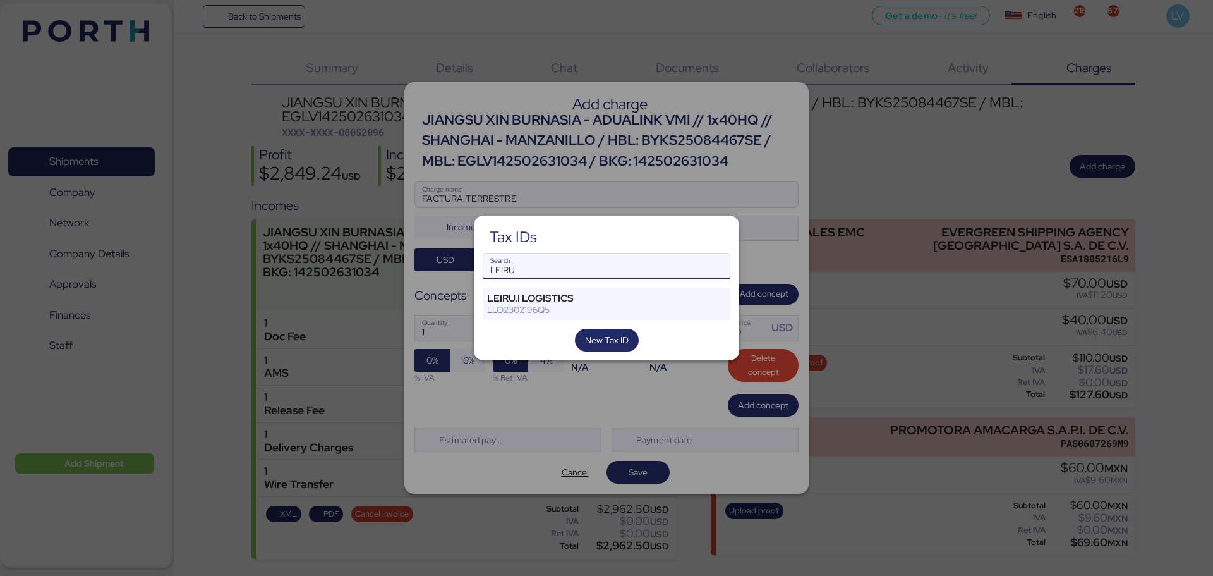
type input "LEIRU"
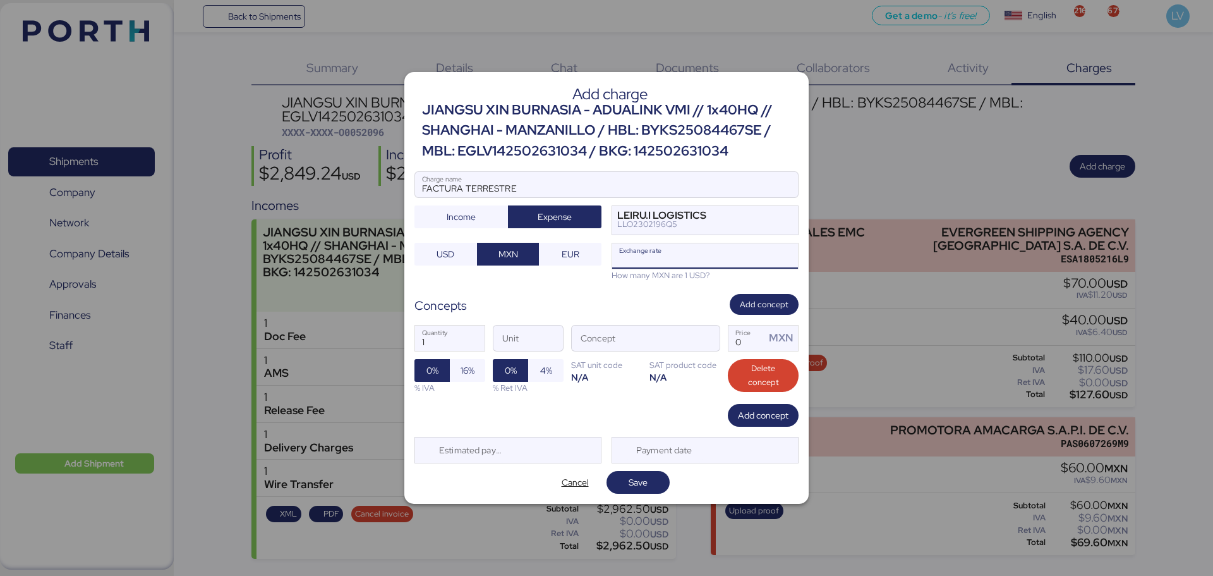
paste input "18.3242"
type input "18.3242"
click at [699, 338] on span "button" at bounding box center [706, 341] width 27 height 27
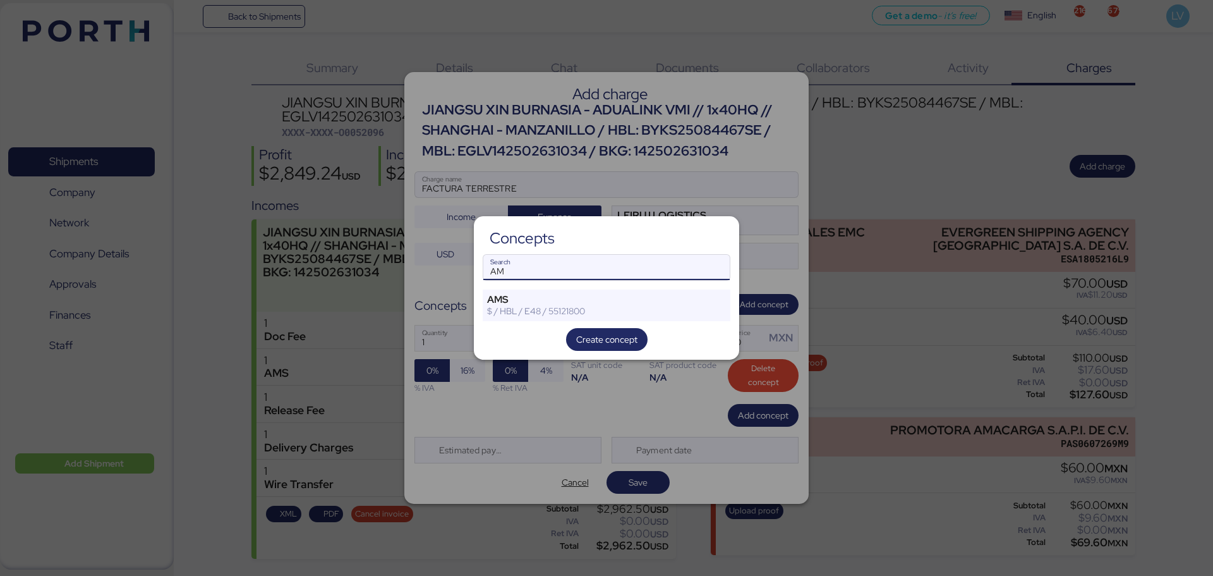
type input "A"
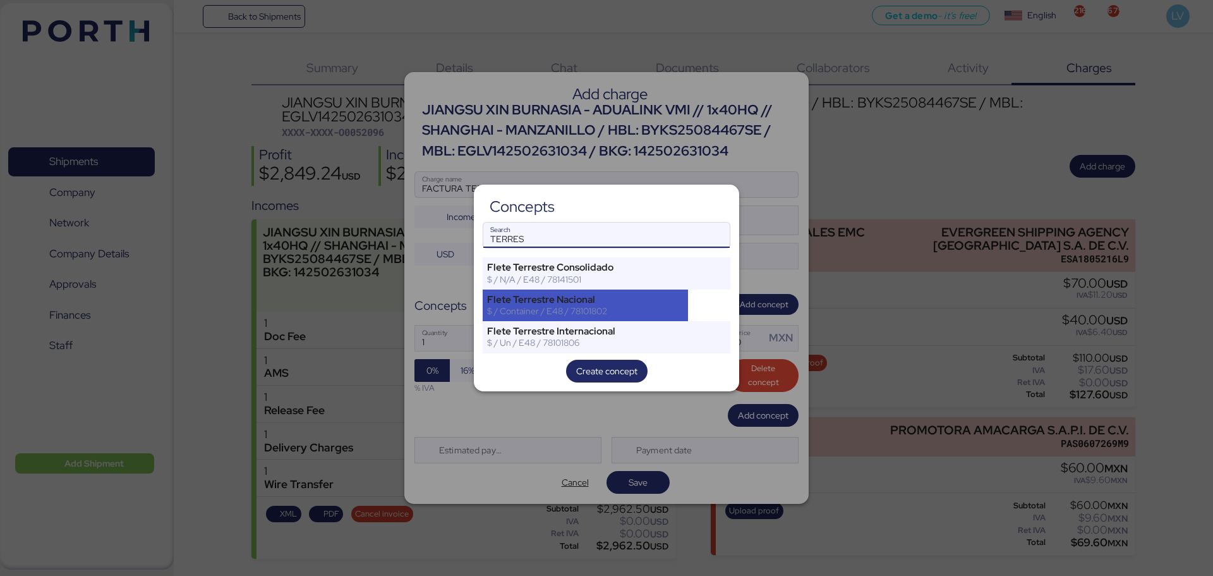
type input "TERRES"
click at [567, 294] on div "Flete Terrestre Nacional" at bounding box center [585, 299] width 197 height 11
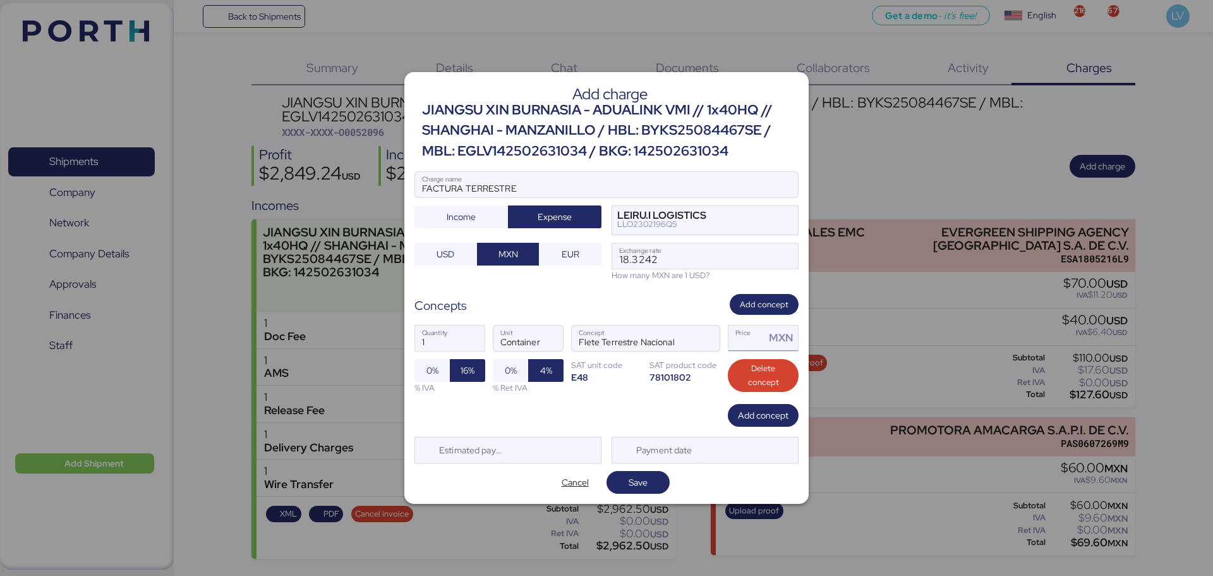
click at [766, 343] on div "MXN" at bounding box center [781, 337] width 33 height 25
click at [744, 338] on input "Price MXN" at bounding box center [747, 337] width 37 height 25
type input "65000"
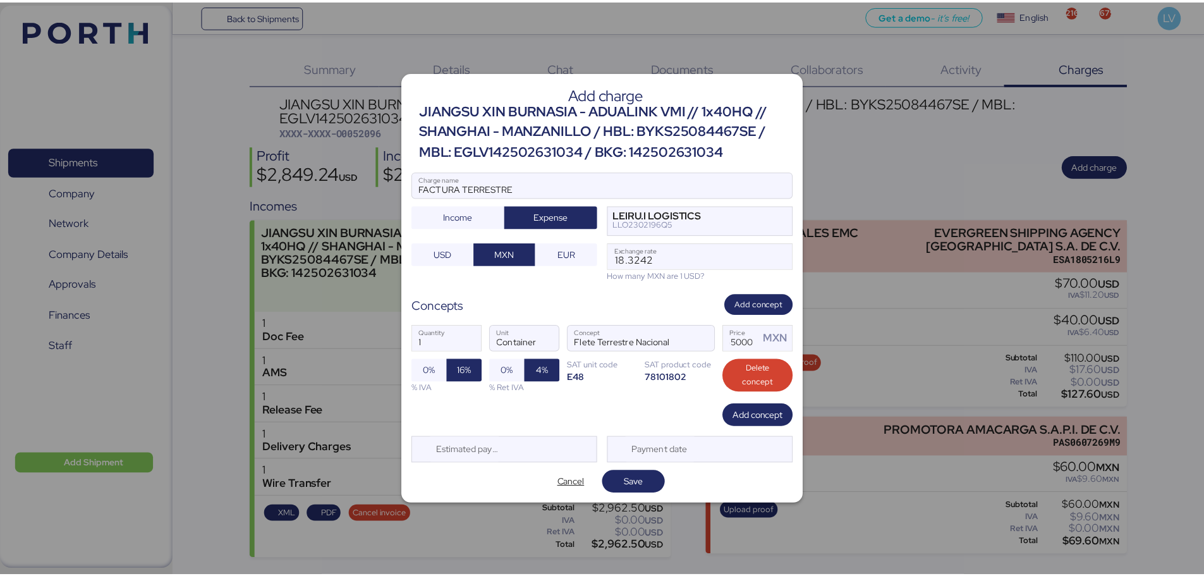
scroll to position [0, 0]
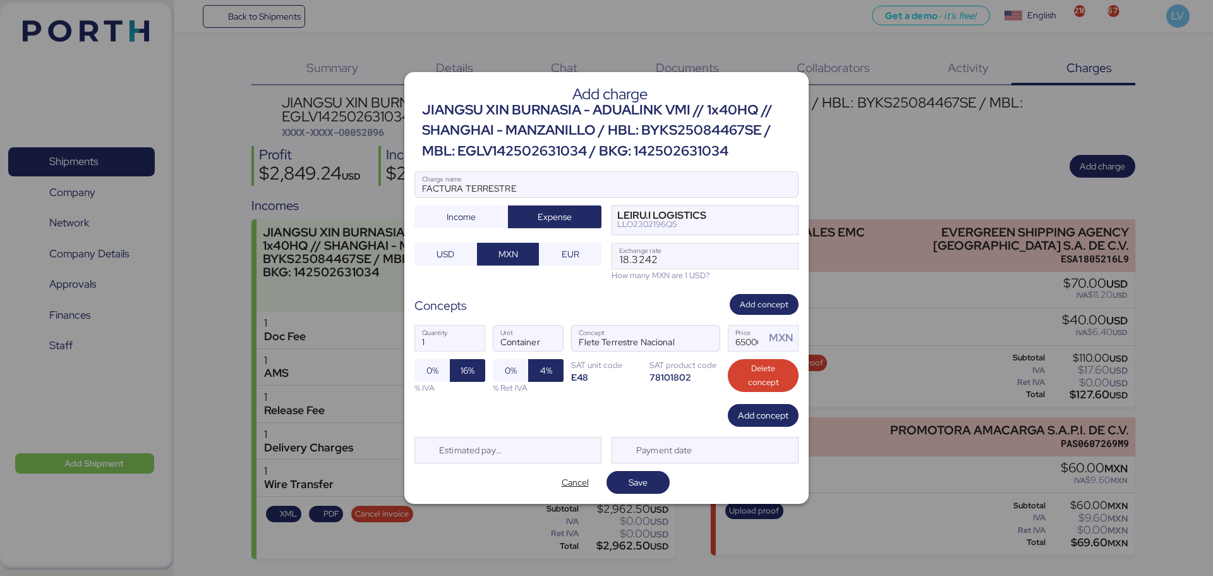
click at [684, 303] on div "Concepts Add concept" at bounding box center [606, 304] width 384 height 21
click at [609, 473] on div "Cancel Save" at bounding box center [606, 482] width 384 height 23
click at [626, 485] on span "Save" at bounding box center [638, 482] width 43 height 18
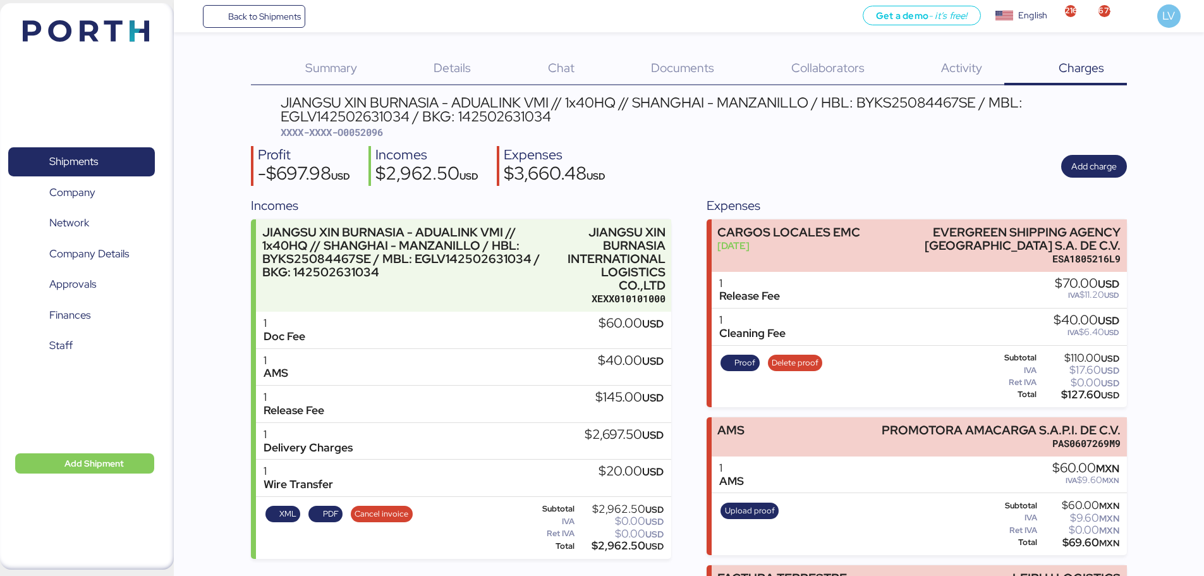
scroll to position [143, 0]
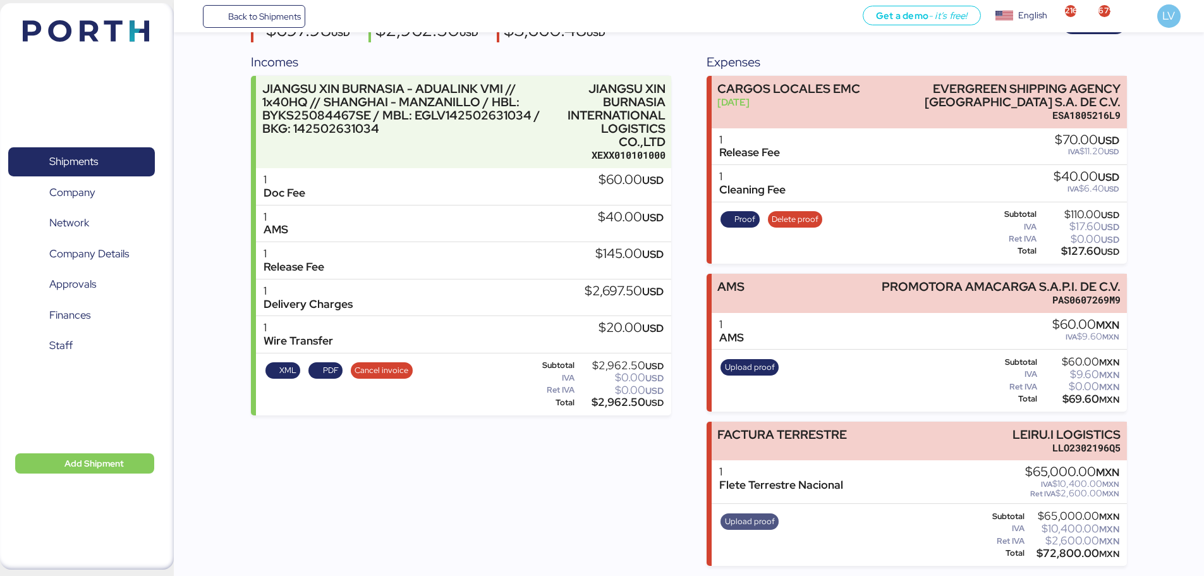
click at [735, 520] on span "Upload proof" at bounding box center [750, 521] width 50 height 14
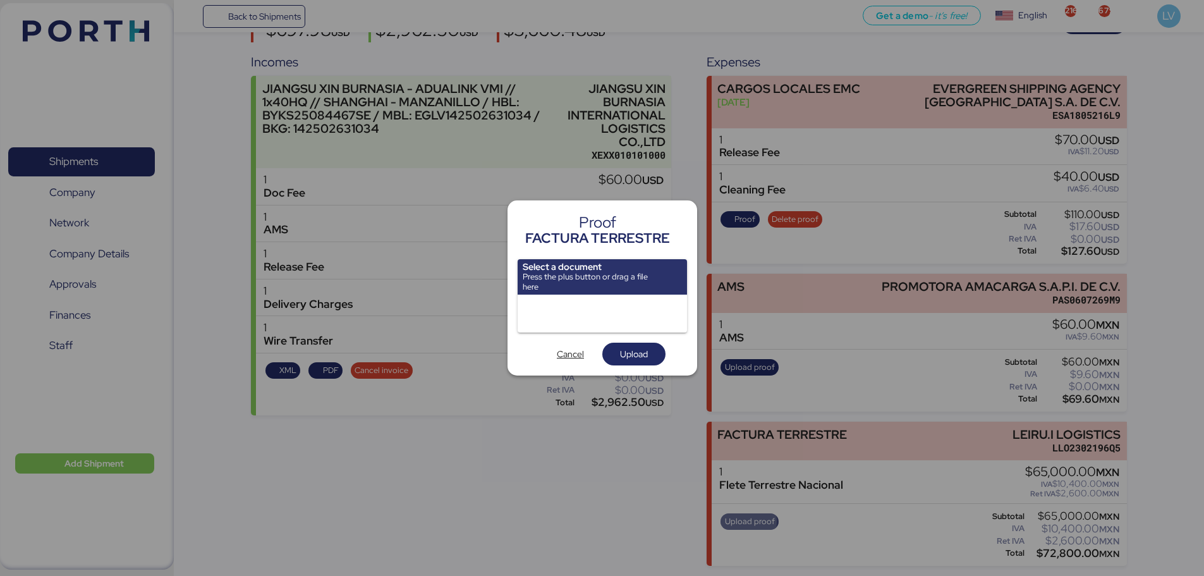
scroll to position [0, 0]
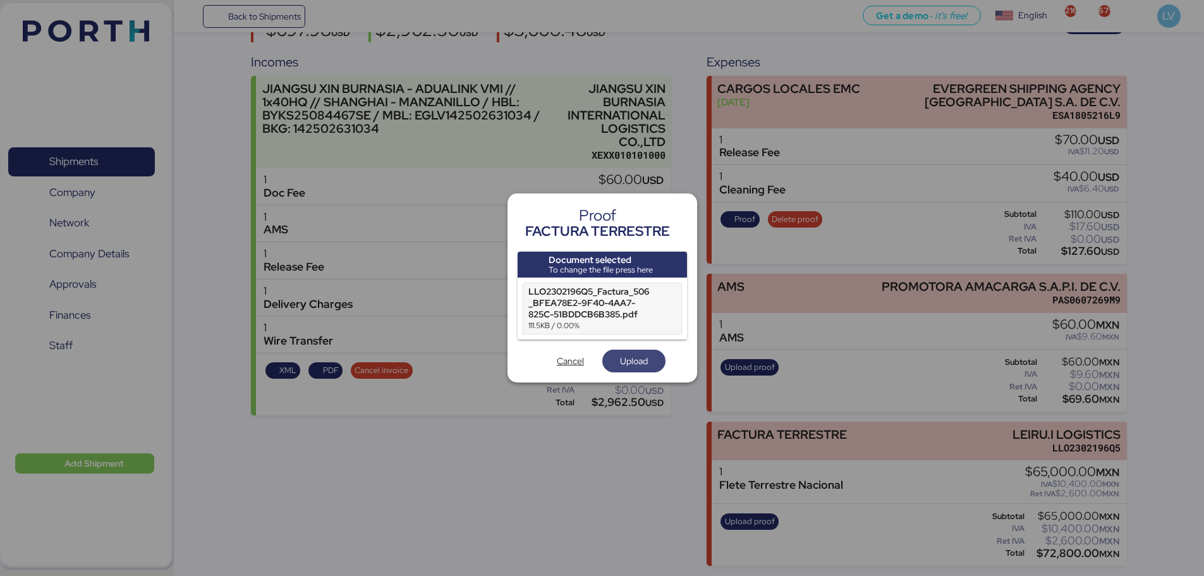
click at [634, 363] on span "Upload" at bounding box center [634, 360] width 28 height 15
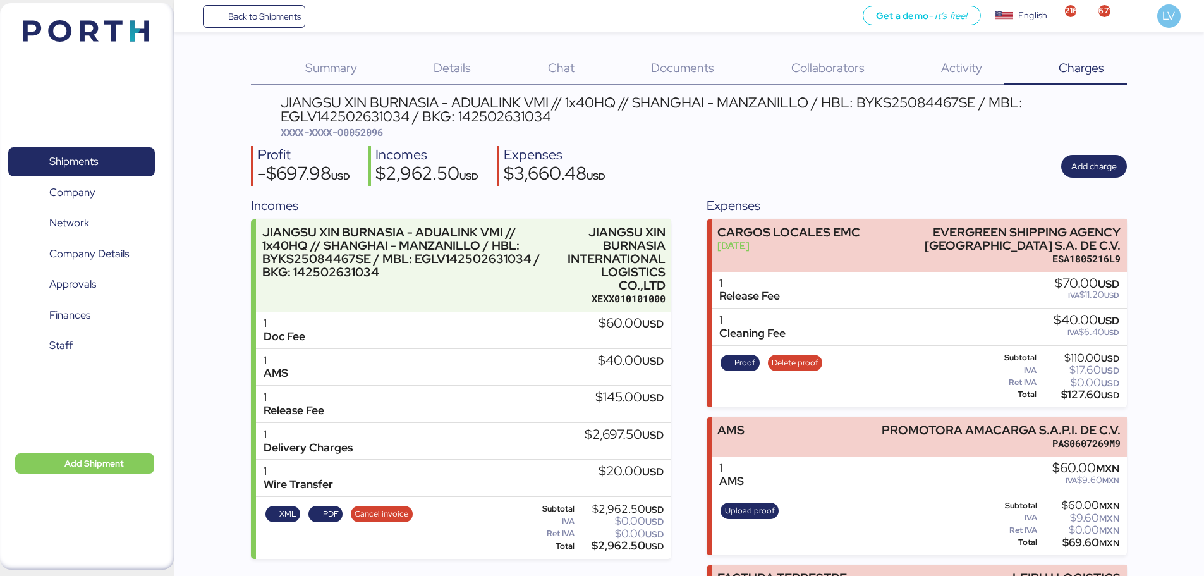
scroll to position [143, 0]
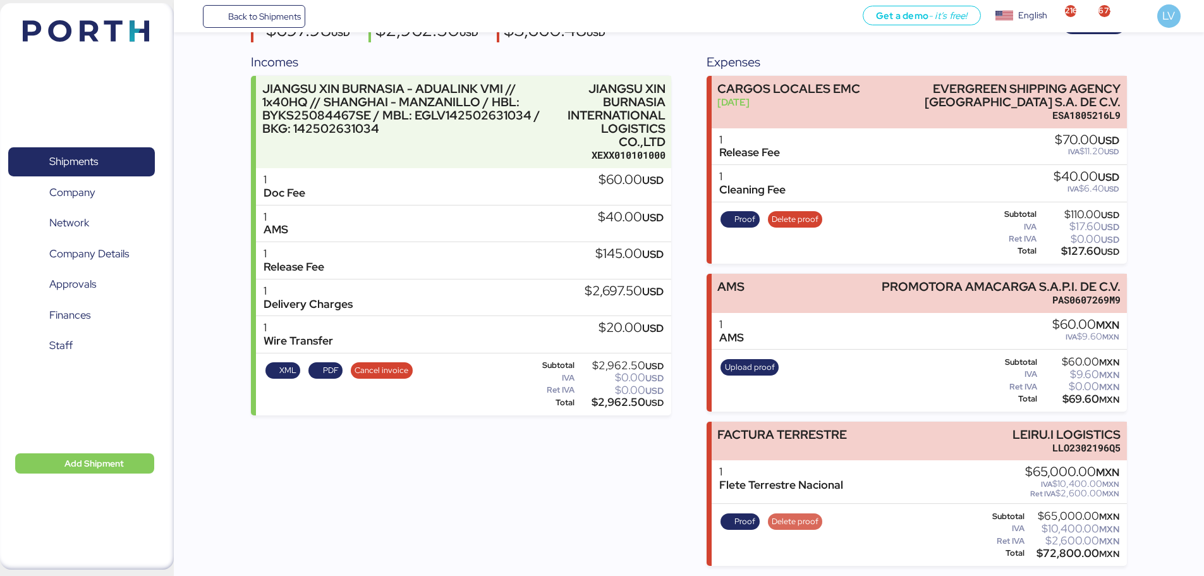
click at [808, 526] on span "Delete proof" at bounding box center [794, 521] width 47 height 14
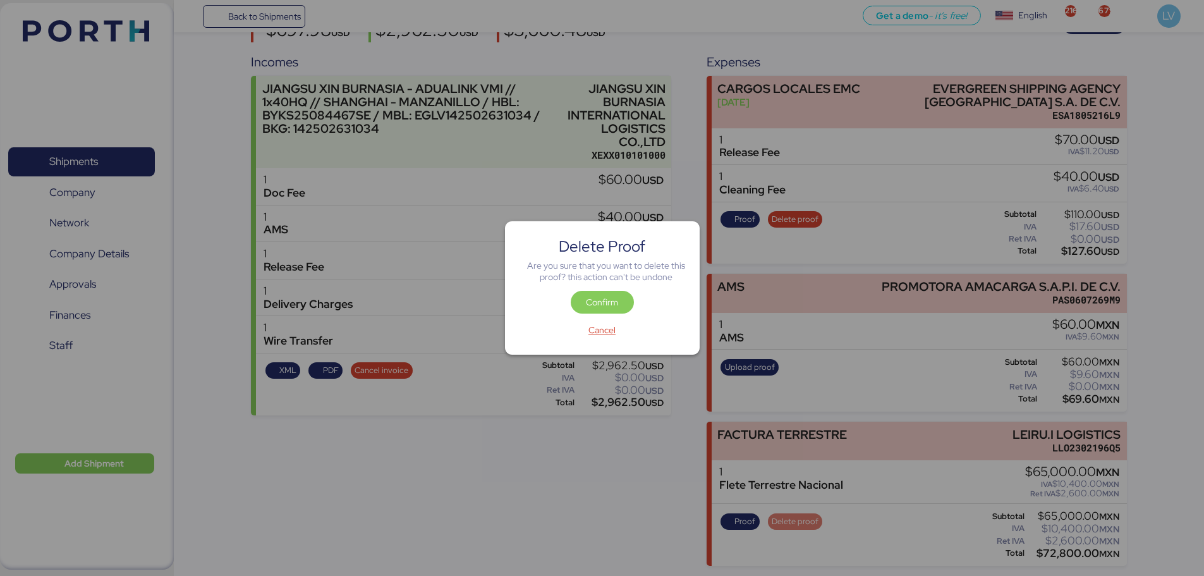
scroll to position [0, 0]
click at [606, 306] on span "Confirm" at bounding box center [602, 301] width 32 height 15
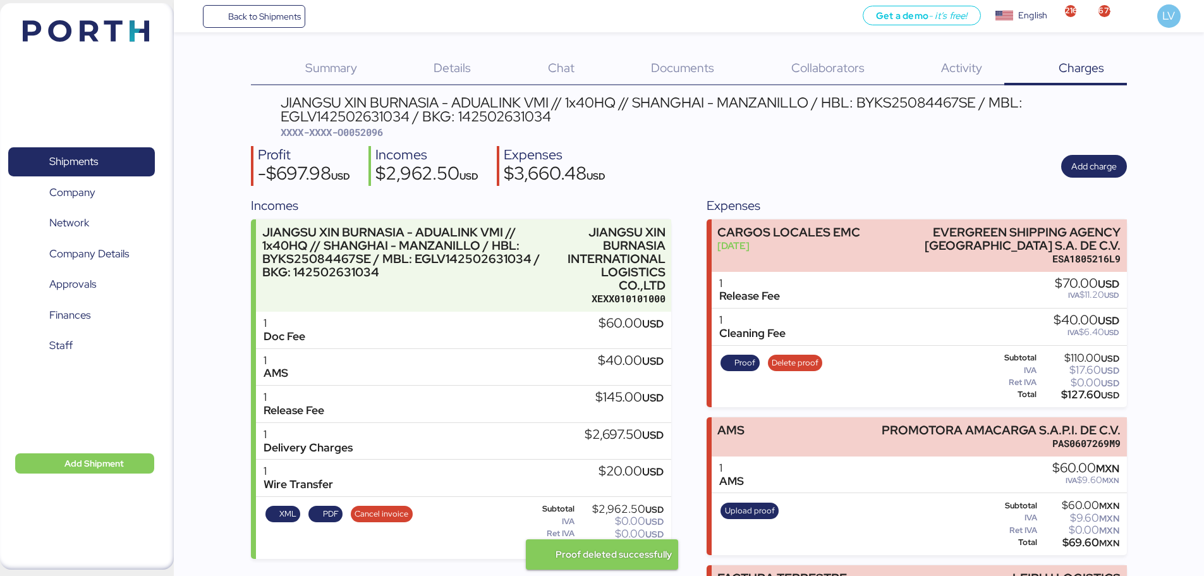
scroll to position [143, 0]
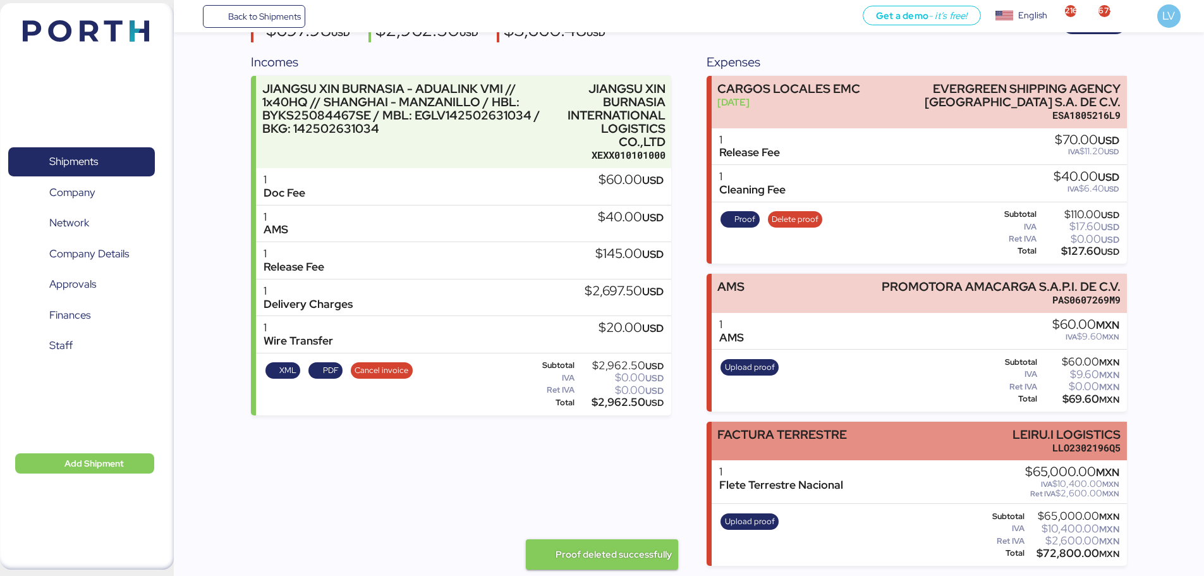
click at [832, 449] on div "FACTURA TERRESTRE" at bounding box center [782, 441] width 130 height 27
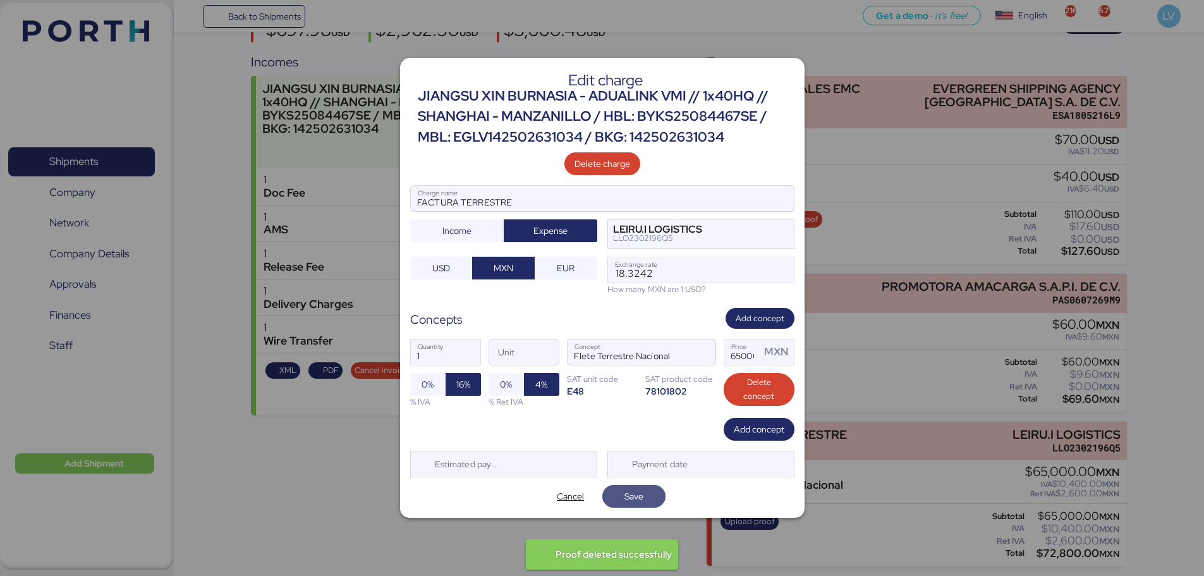
click at [643, 494] on span "Save" at bounding box center [633, 496] width 43 height 18
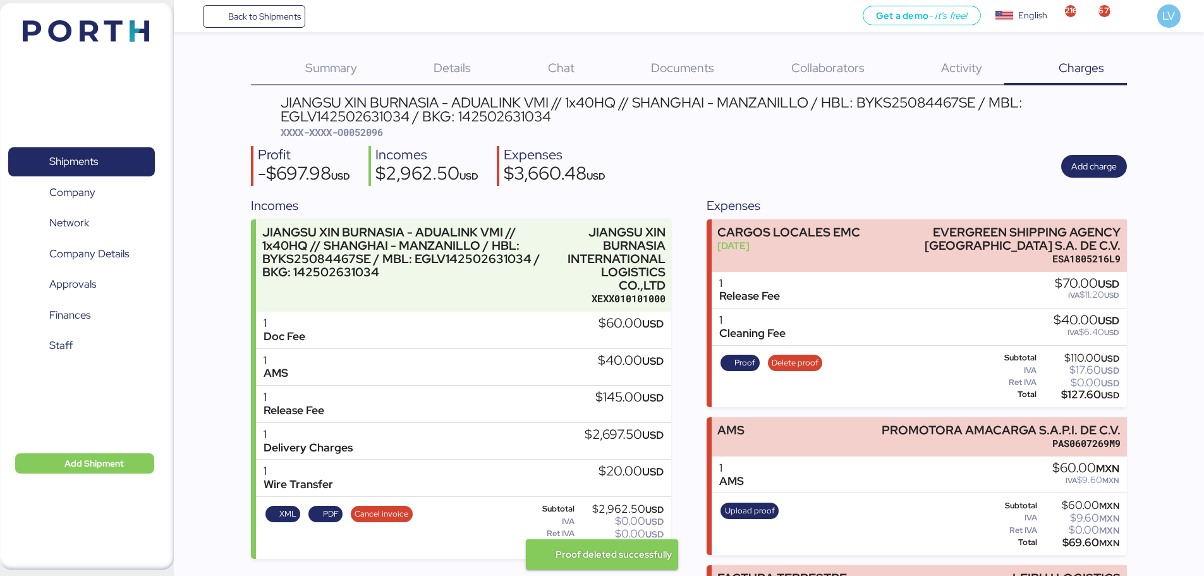
click at [506, 109] on div "JIANGSU XIN BURNASIA - ADUALINK VMI // 1x40HQ // SHANGHAI - MANZANILLO / HBL: B…" at bounding box center [703, 109] width 845 height 28
click at [496, 114] on div "JIANGSU XIN BURNASIA - ADUALINK VMI // 1x40HQ // SHANGHAI - MANZANILLO / HBL: B…" at bounding box center [703, 109] width 845 height 28
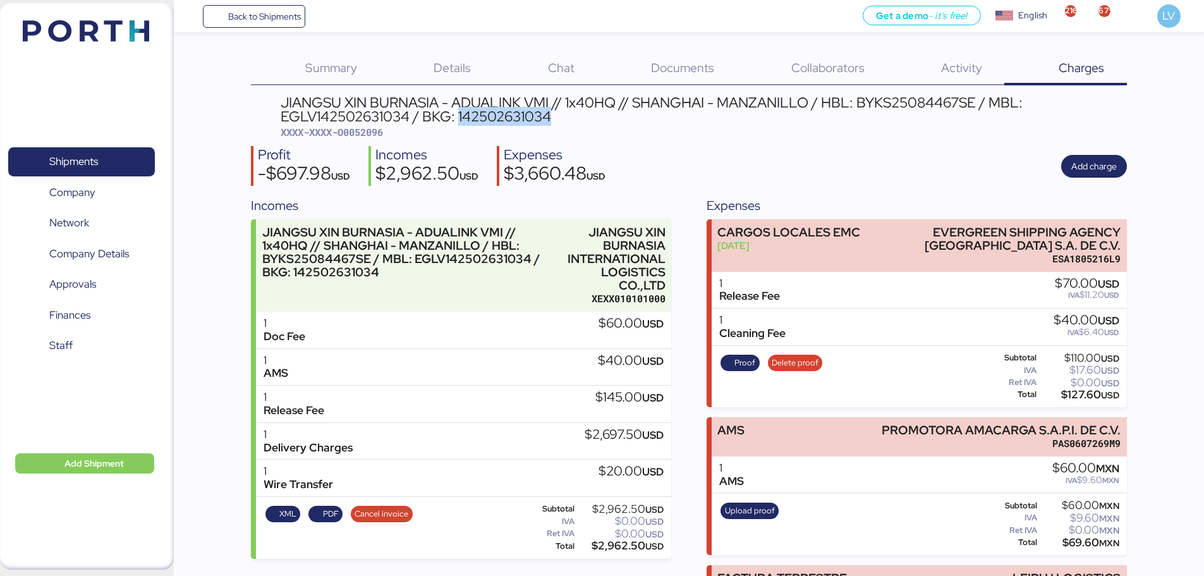
click at [496, 114] on div "JIANGSU XIN BURNASIA - ADUALINK VMI // 1x40HQ // SHANGHAI - MANZANILLO / HBL: B…" at bounding box center [703, 109] width 845 height 28
copy div "142502631034"
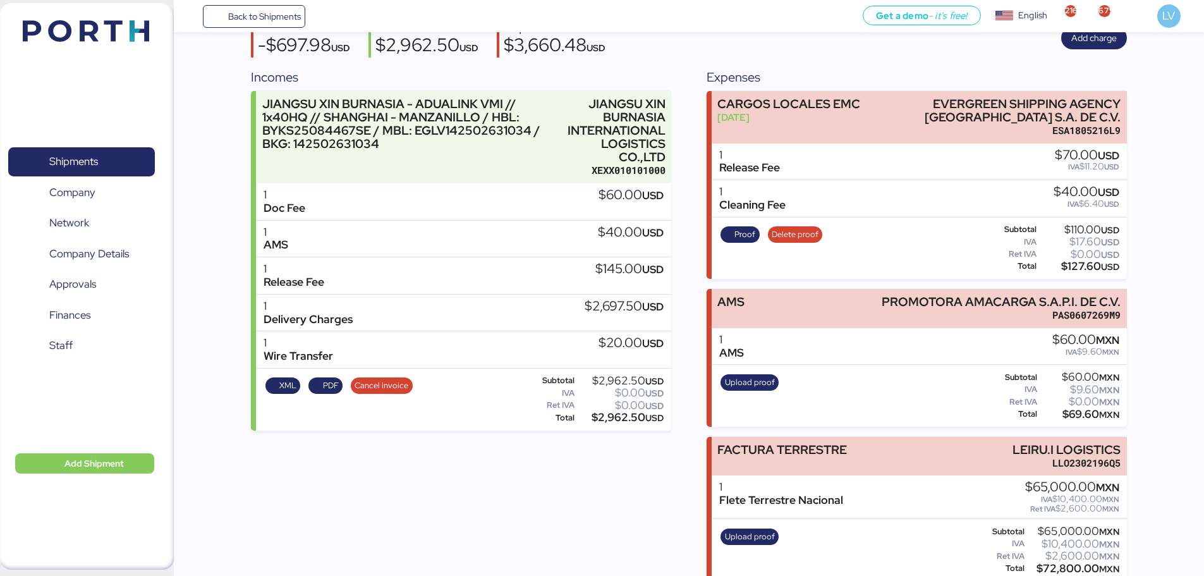
scroll to position [143, 0]
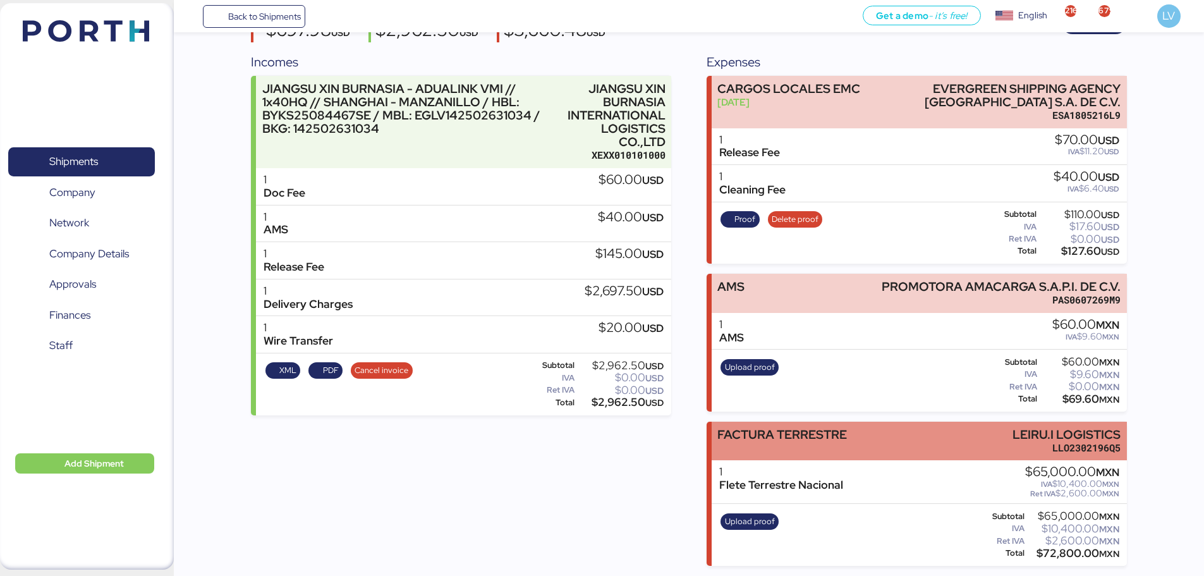
click at [813, 430] on div "FACTURA TERRESTRE" at bounding box center [782, 434] width 130 height 13
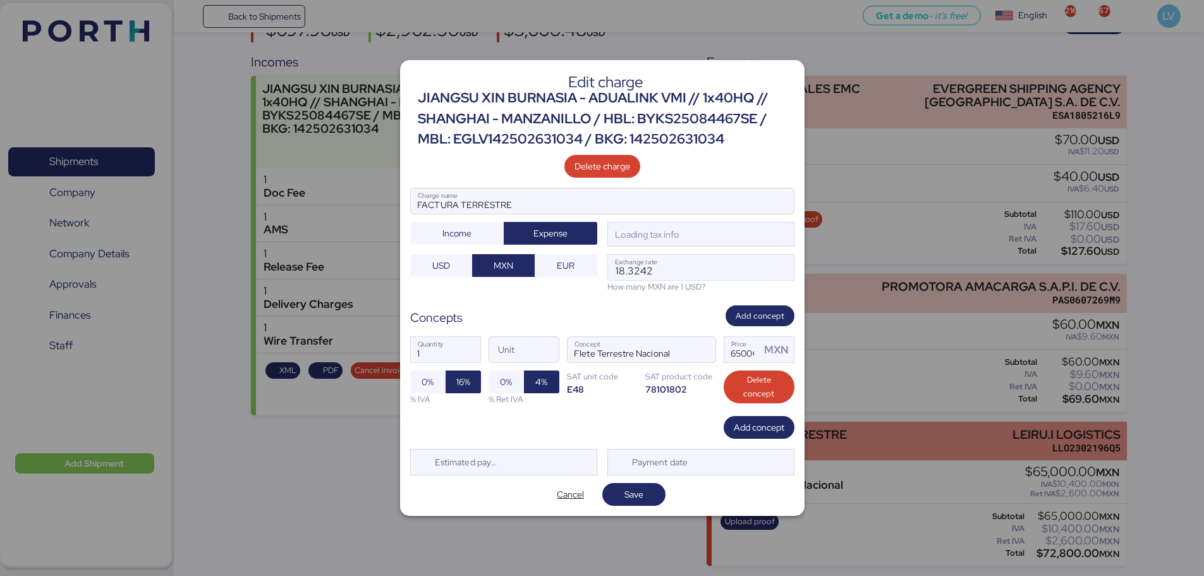
scroll to position [0, 0]
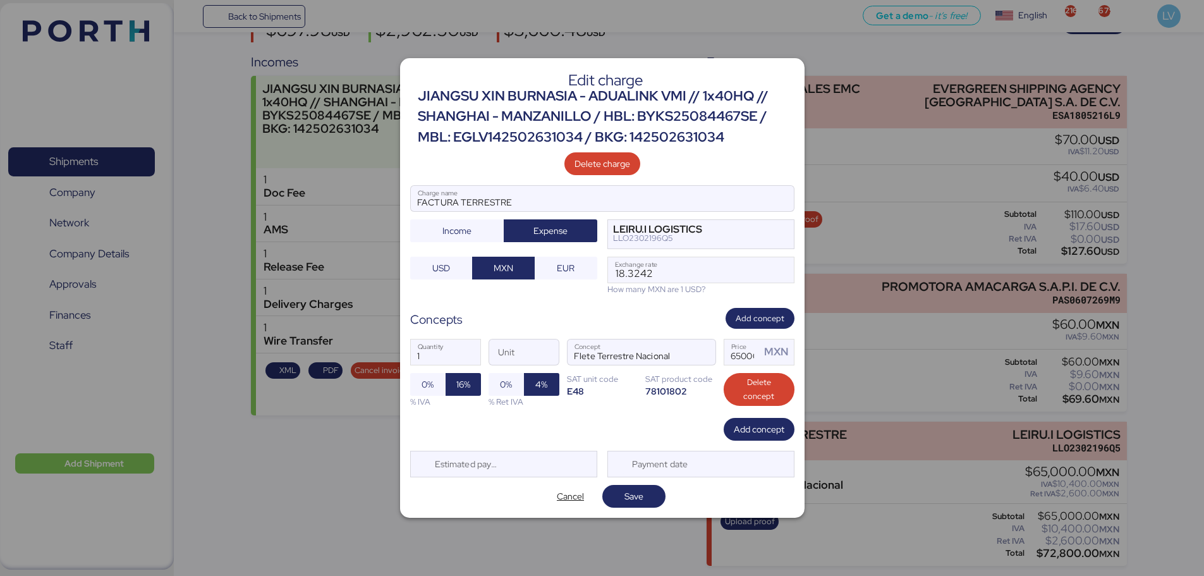
click at [583, 480] on div "Edit charge [PERSON_NAME] - ADUALINK VMI // 1x40HQ // SHANGHAI - MANZANILLO / H…" at bounding box center [602, 287] width 404 height 459
click at [578, 491] on span "Cancel" at bounding box center [570, 495] width 27 height 15
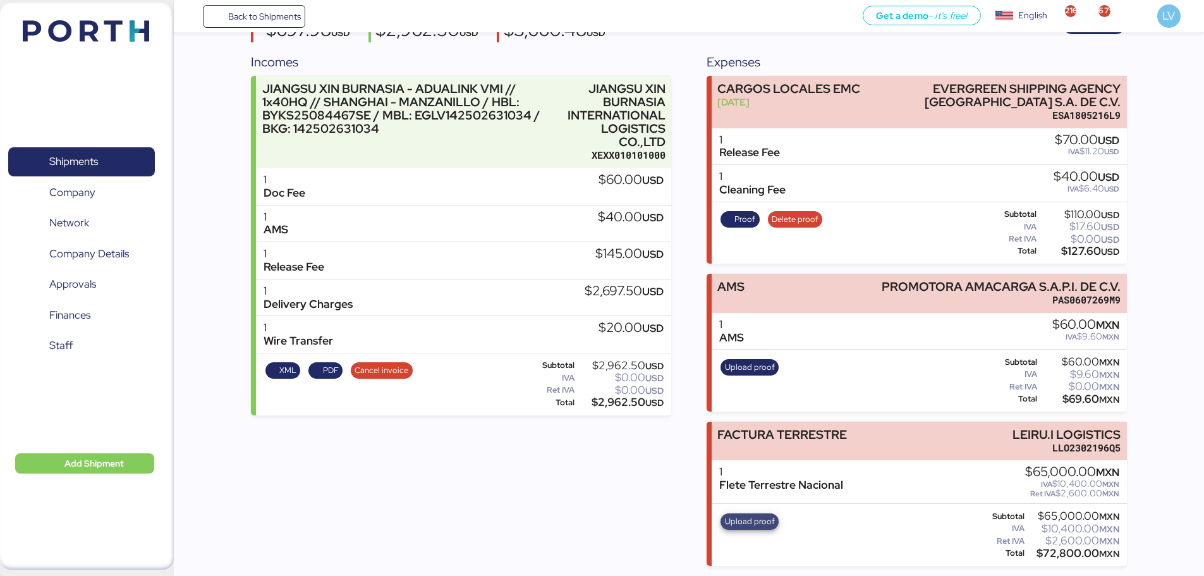
click at [759, 514] on span "Upload proof" at bounding box center [750, 521] width 50 height 14
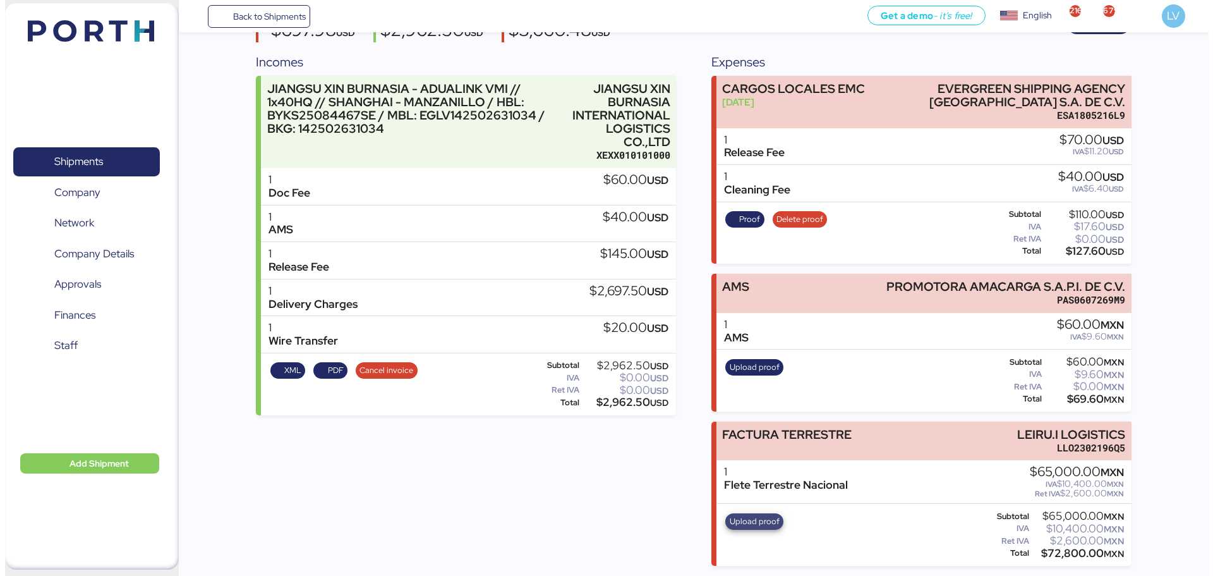
scroll to position [0, 0]
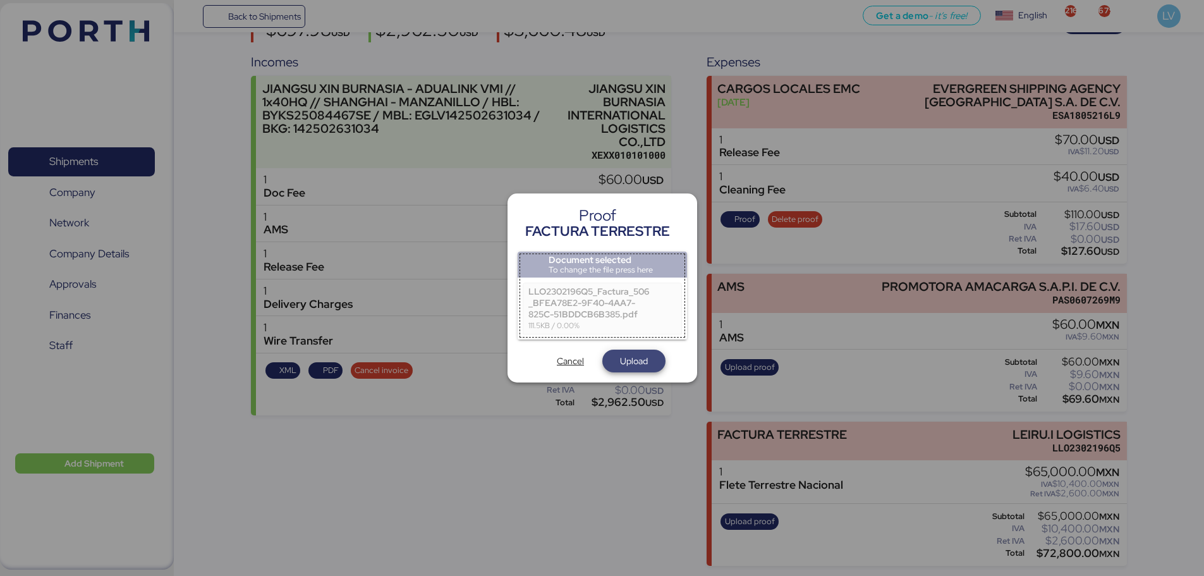
click at [639, 366] on span "Upload" at bounding box center [634, 360] width 28 height 15
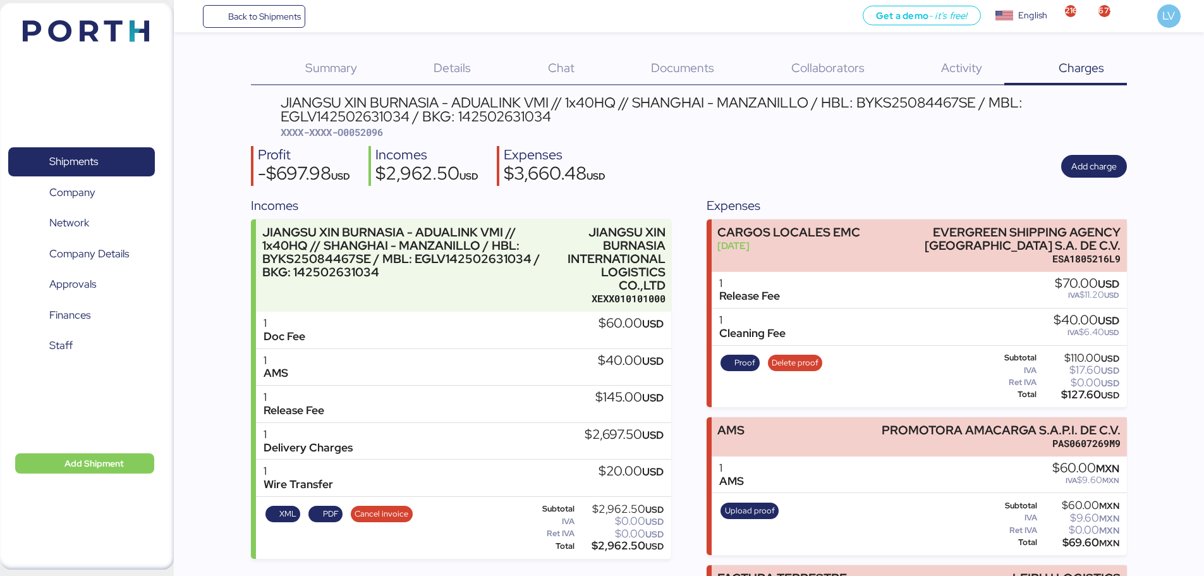
click at [362, 128] on span "XXXX-XXXX-O0052096" at bounding box center [332, 132] width 102 height 13
copy span "O0052096"
click at [260, 9] on span "Back to Shipments" at bounding box center [264, 16] width 73 height 15
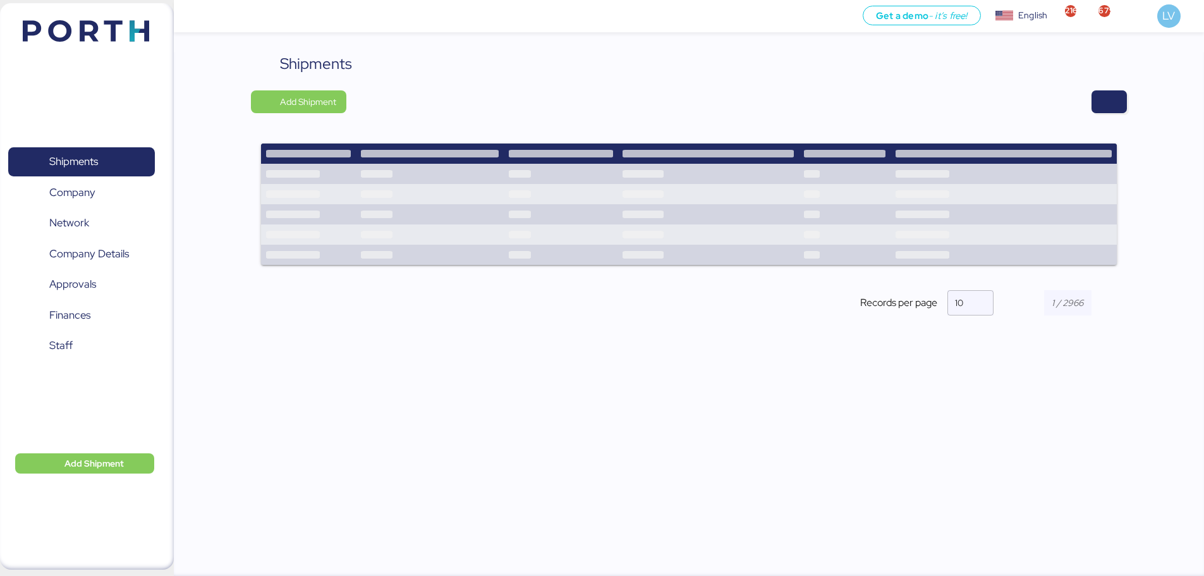
click at [1127, 107] on div "Shipments Add Shipment Records per page 10" at bounding box center [689, 315] width 1030 height 526
click at [1113, 101] on span "button" at bounding box center [1108, 102] width 15 height 18
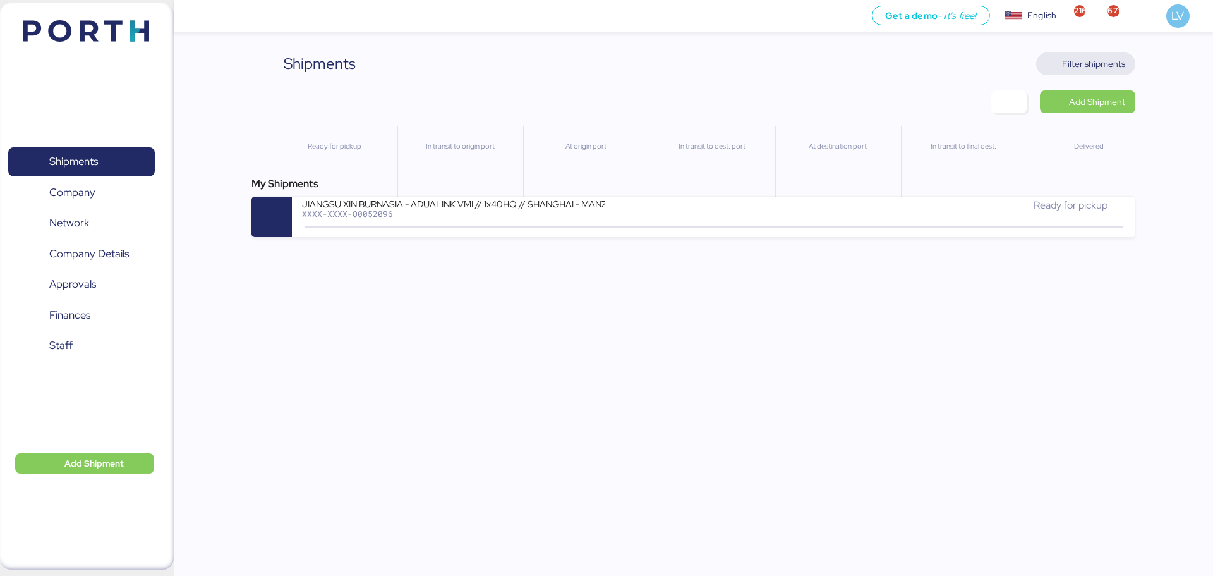
click at [1129, 65] on span "Filter shipments" at bounding box center [1085, 63] width 99 height 23
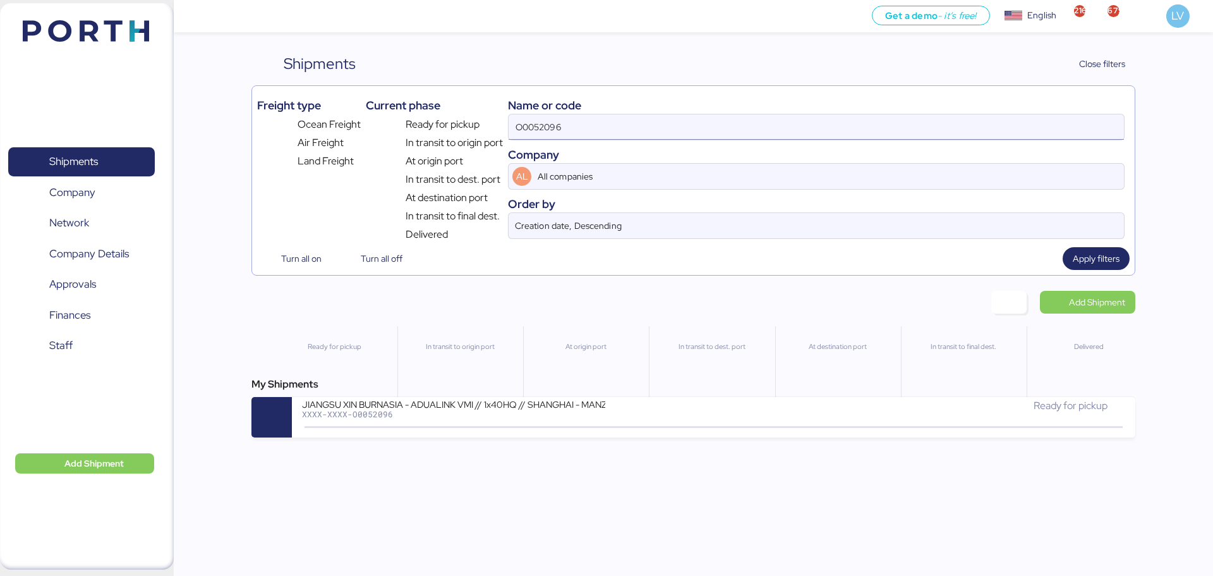
click at [955, 115] on input "O0052096" at bounding box center [816, 126] width 615 height 25
paste input "LXN25090812"
type input "LXN25090812"
click at [806, 394] on div "My Shipments LOXSON - GESTAMP / PVG - NLU / MAWB: [PHONE_NUMBER] - HAWB: LXN250…" at bounding box center [692, 407] width 883 height 61
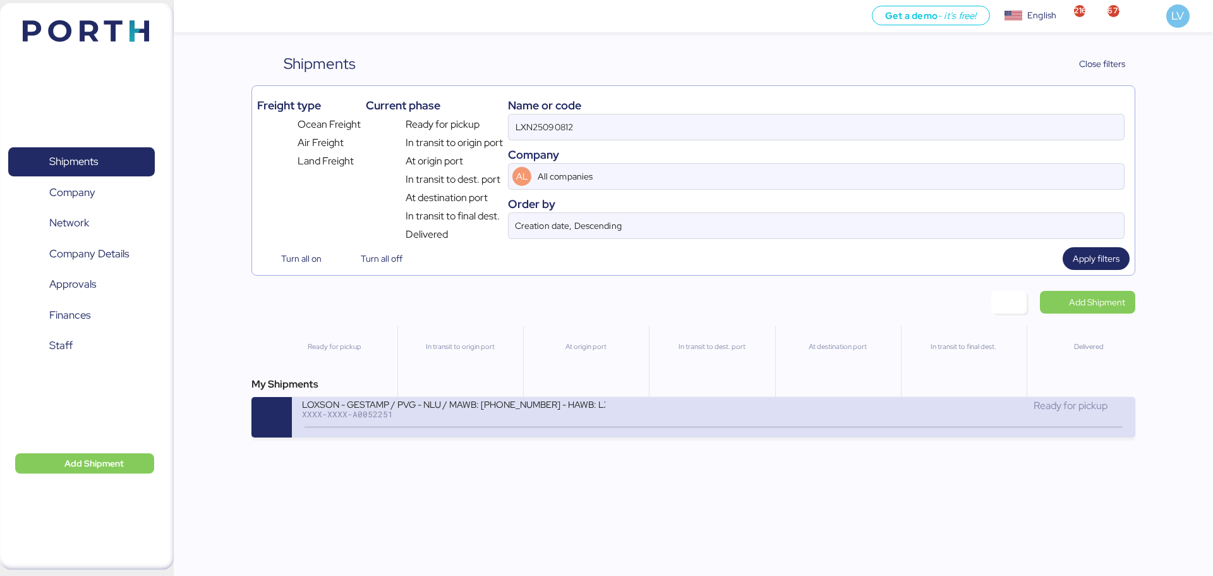
click at [799, 406] on div "Ready for pickup" at bounding box center [919, 405] width 411 height 15
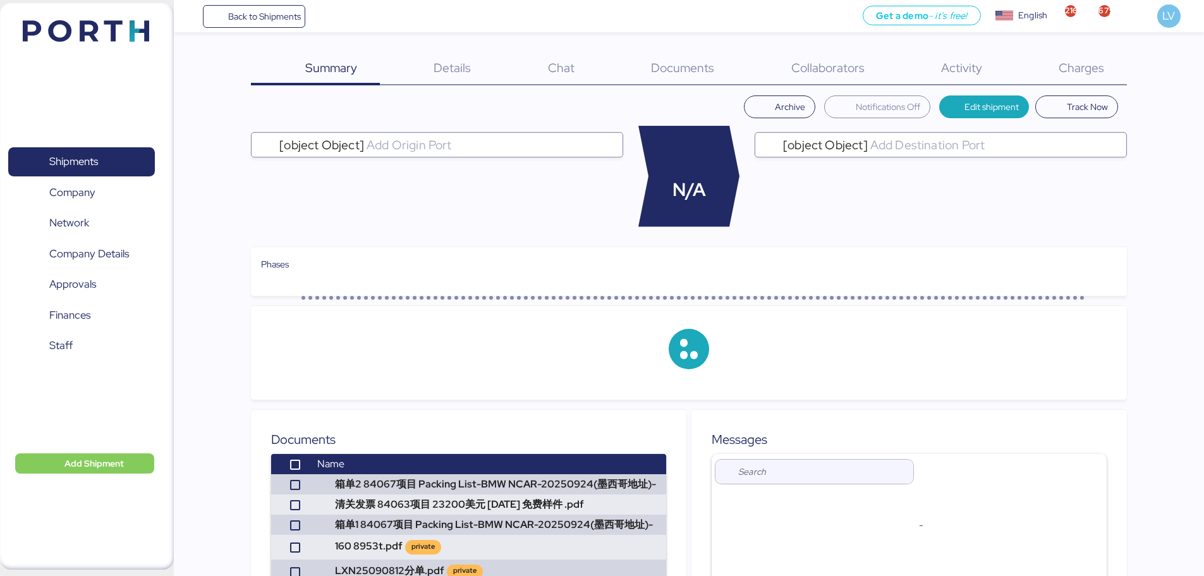
click at [1072, 71] on span "Charges" at bounding box center [1080, 67] width 45 height 16
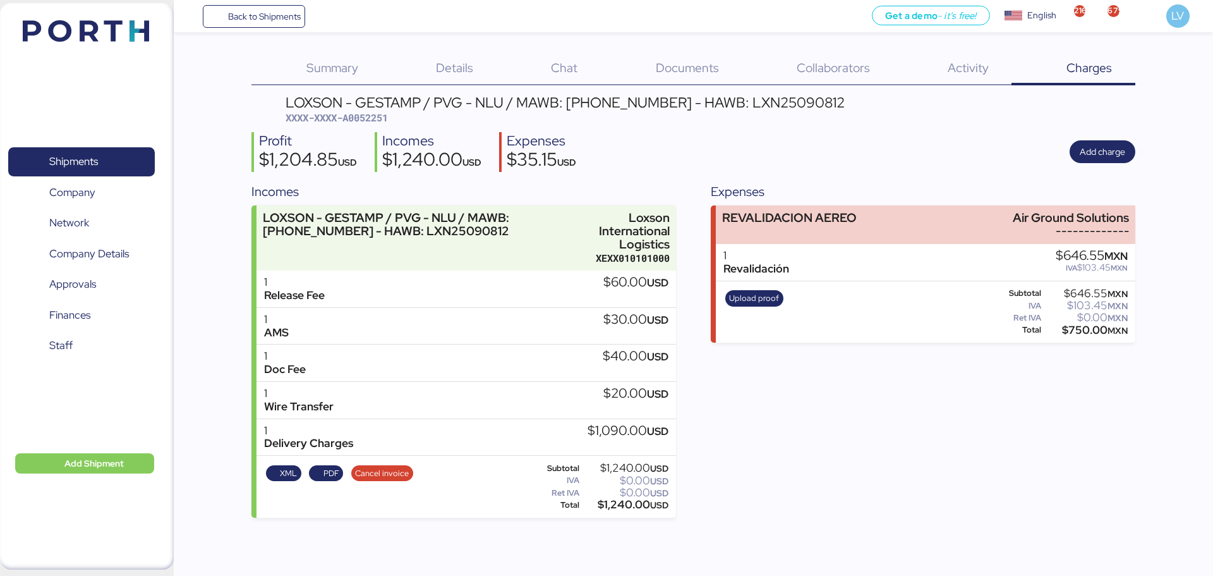
click at [497, 83] on div "Chat 0" at bounding box center [549, 68] width 104 height 33
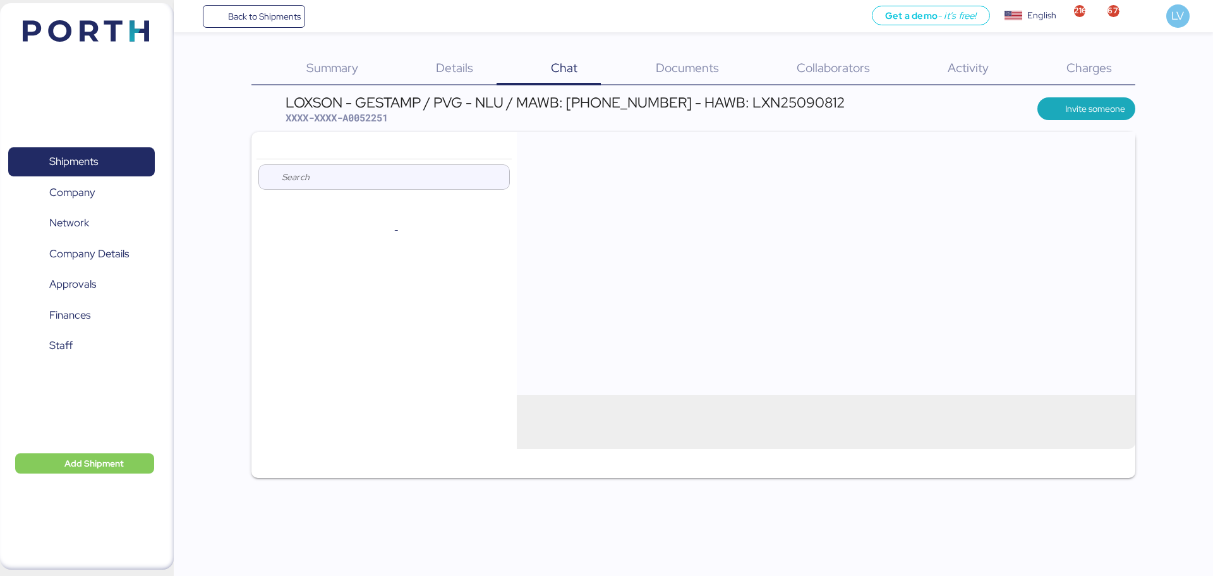
click at [464, 63] on span "Details" at bounding box center [454, 67] width 37 height 16
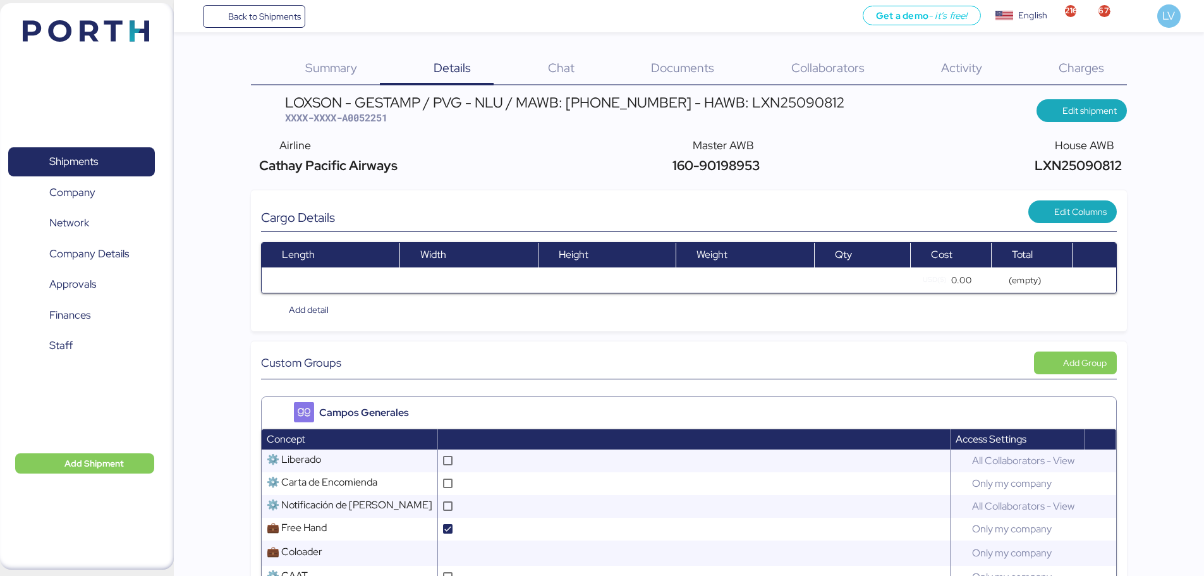
click at [1080, 64] on span "Charges" at bounding box center [1080, 67] width 45 height 16
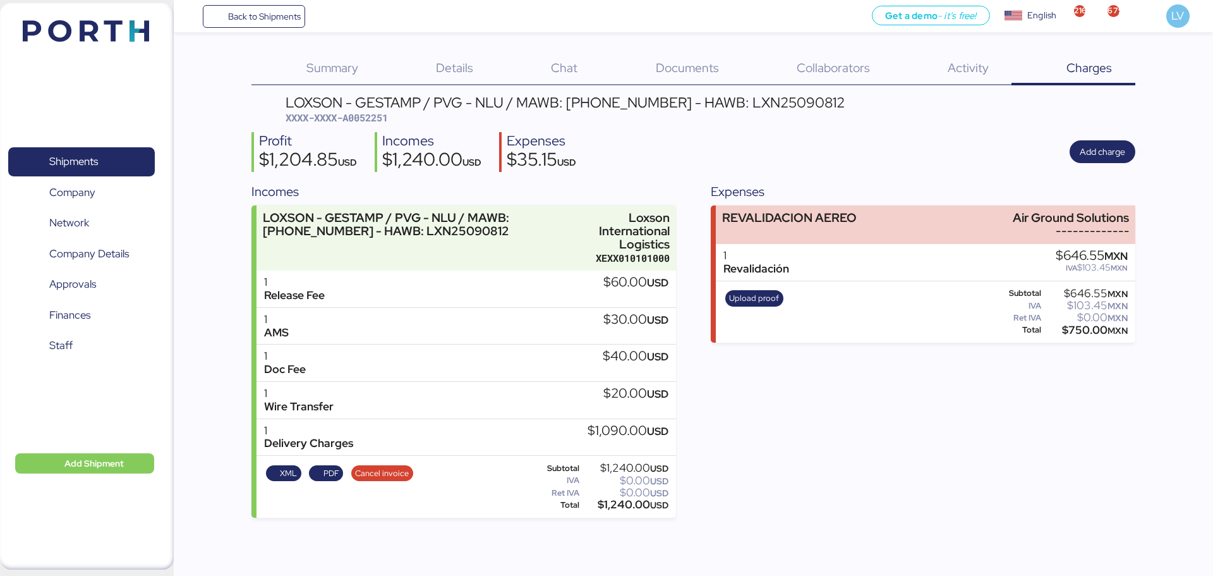
click at [1116, 135] on div "Profit $1,204.85 USD Incomes $1,240.00 USD Expenses $35.15 USD Add charge" at bounding box center [692, 152] width 883 height 40
click at [1108, 145] on span "Add charge" at bounding box center [1102, 151] width 45 height 15
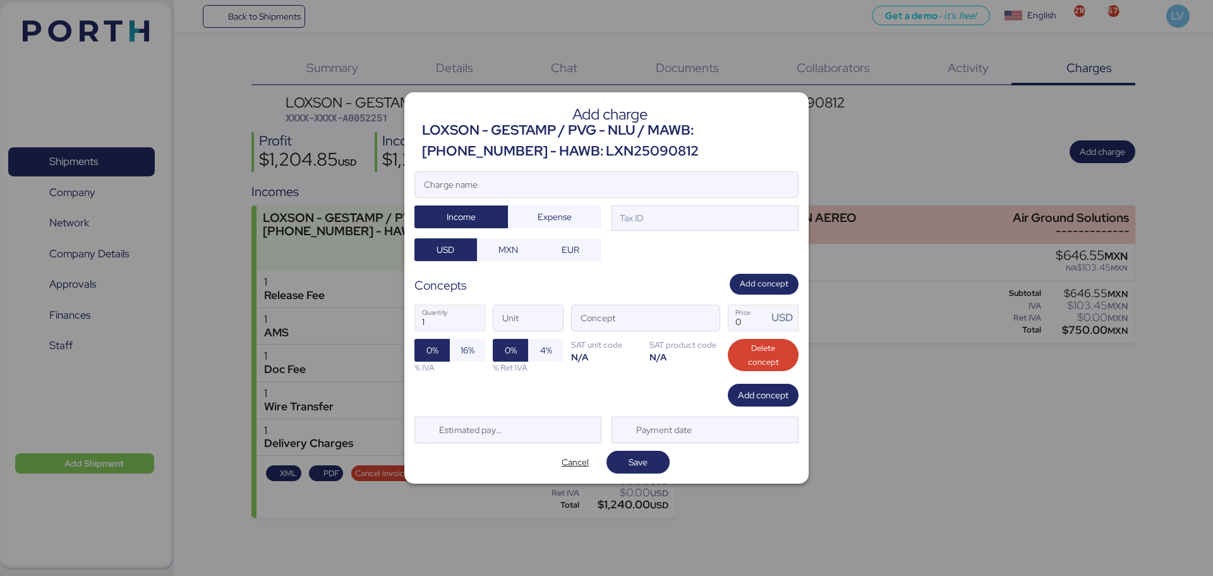
click at [725, 160] on div "LOXSON - GESTAMP / PVG - NLU / MAWB: [PHONE_NUMBER] - HAWB: LXN25090812" at bounding box center [610, 140] width 377 height 41
click at [708, 171] on div "Charge name" at bounding box center [606, 184] width 384 height 27
click at [708, 172] on input "Charge name" at bounding box center [606, 184] width 383 height 25
type input "revalidacion monto pendiente"
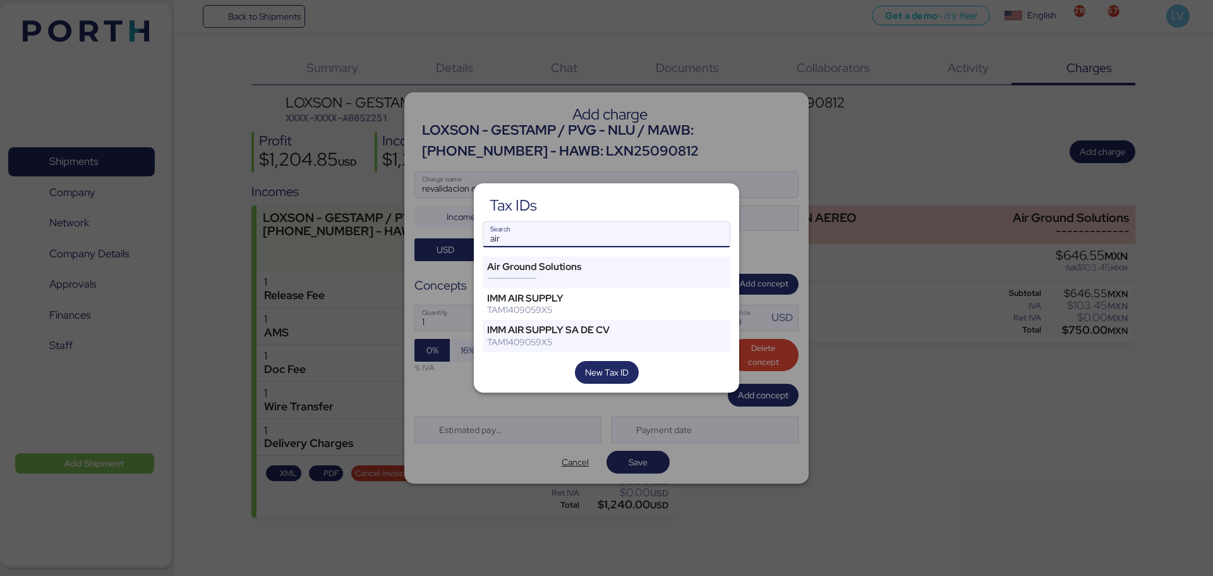
type input "air"
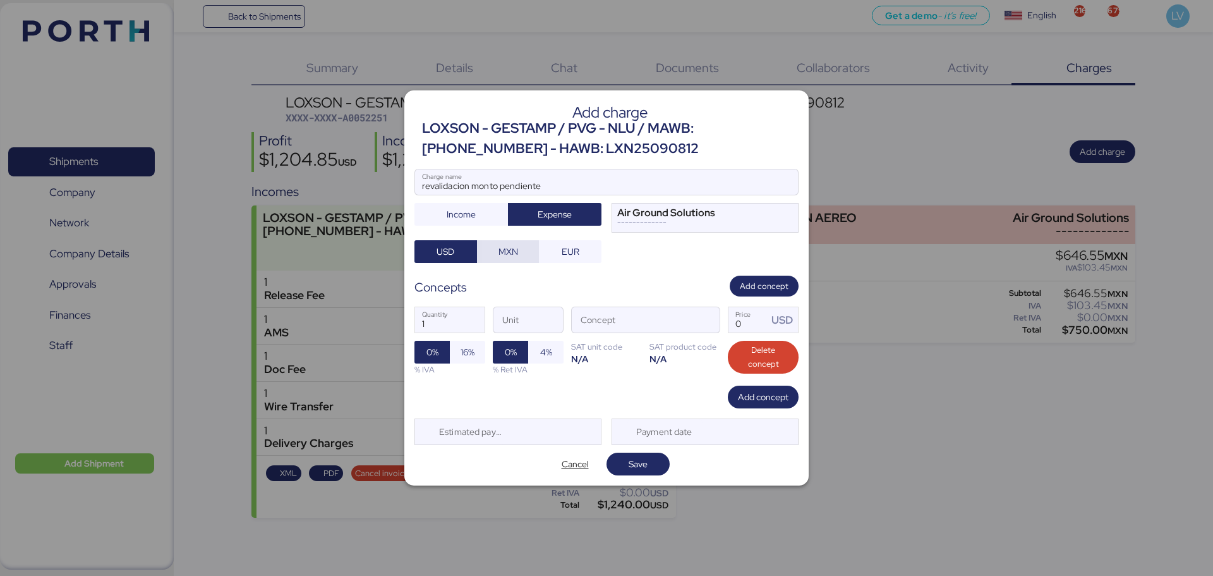
click at [530, 254] on span "MXN" at bounding box center [508, 251] width 63 height 23
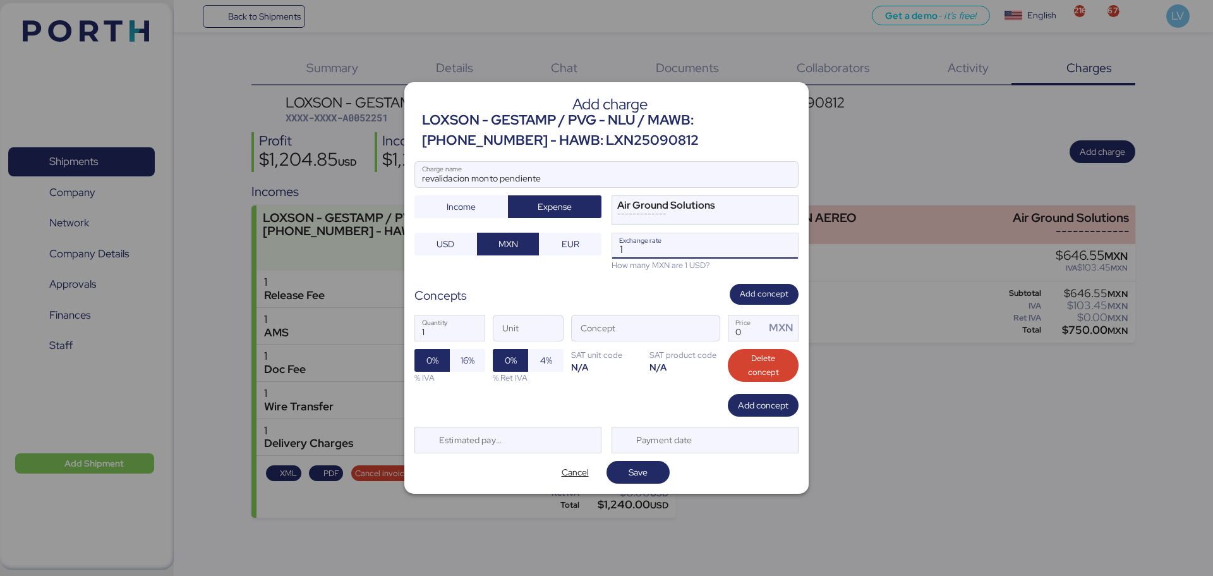
click at [663, 257] on input "1" at bounding box center [705, 245] width 186 height 25
drag, startPoint x: 663, startPoint y: 257, endPoint x: 657, endPoint y: 253, distance: 6.8
click at [657, 253] on input "1" at bounding box center [705, 245] width 186 height 25
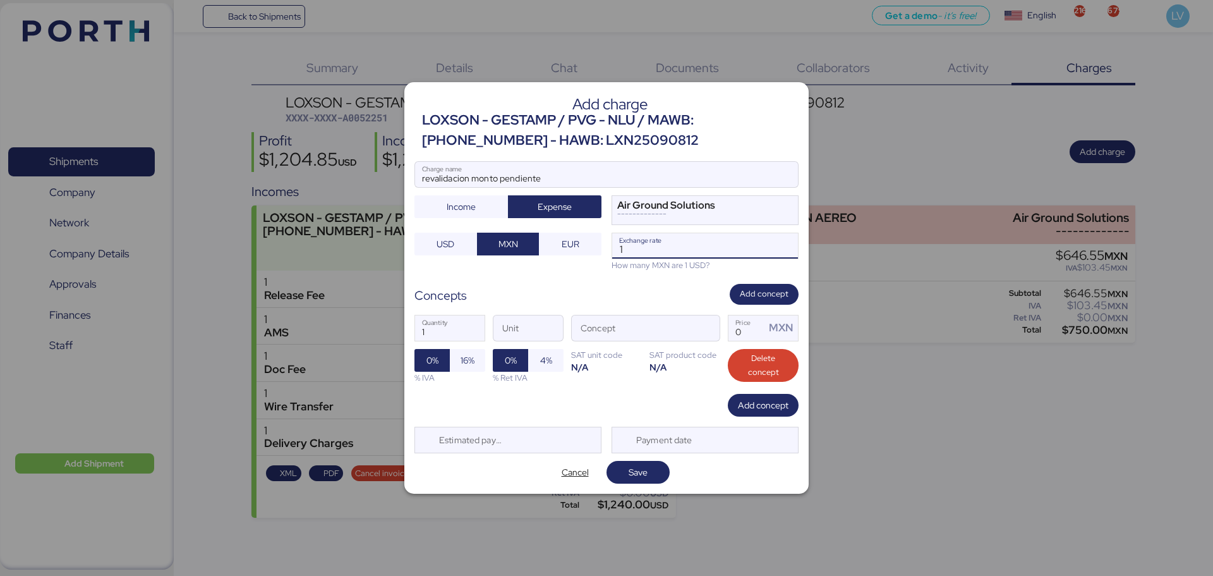
paste input "8.3242"
type input "18.3242"
click at [709, 337] on span "button" at bounding box center [706, 331] width 27 height 27
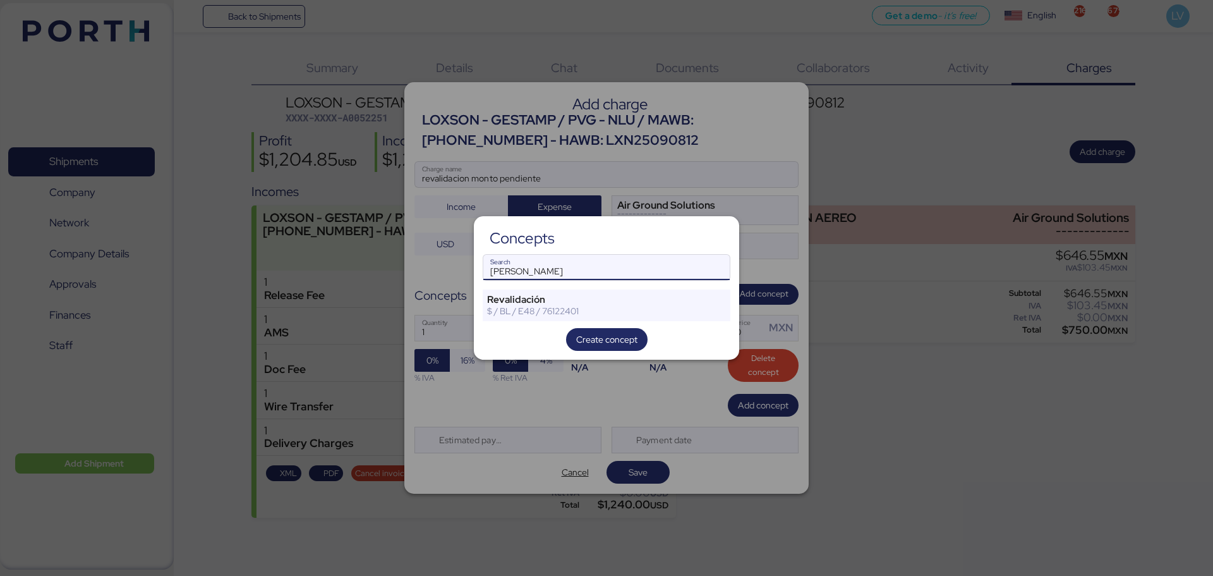
type input "[PERSON_NAME]"
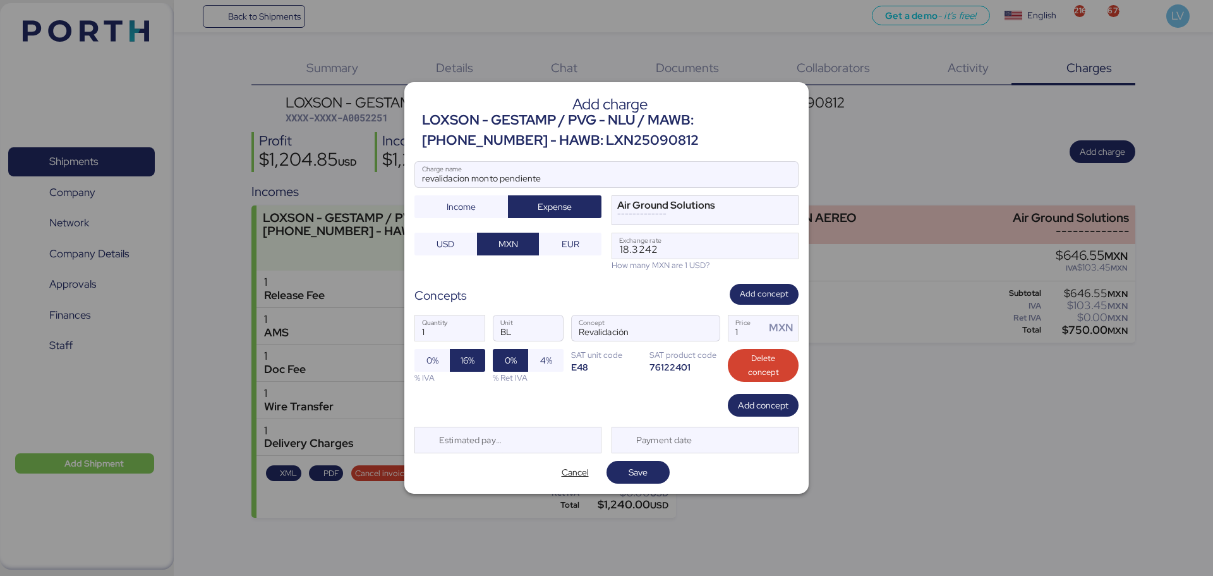
click at [757, 341] on label "1 Price MXN" at bounding box center [763, 328] width 71 height 27
click at [757, 341] on input "1" at bounding box center [747, 327] width 37 height 25
click at [754, 334] on input "1" at bounding box center [747, 327] width 37 height 25
type input "331.89"
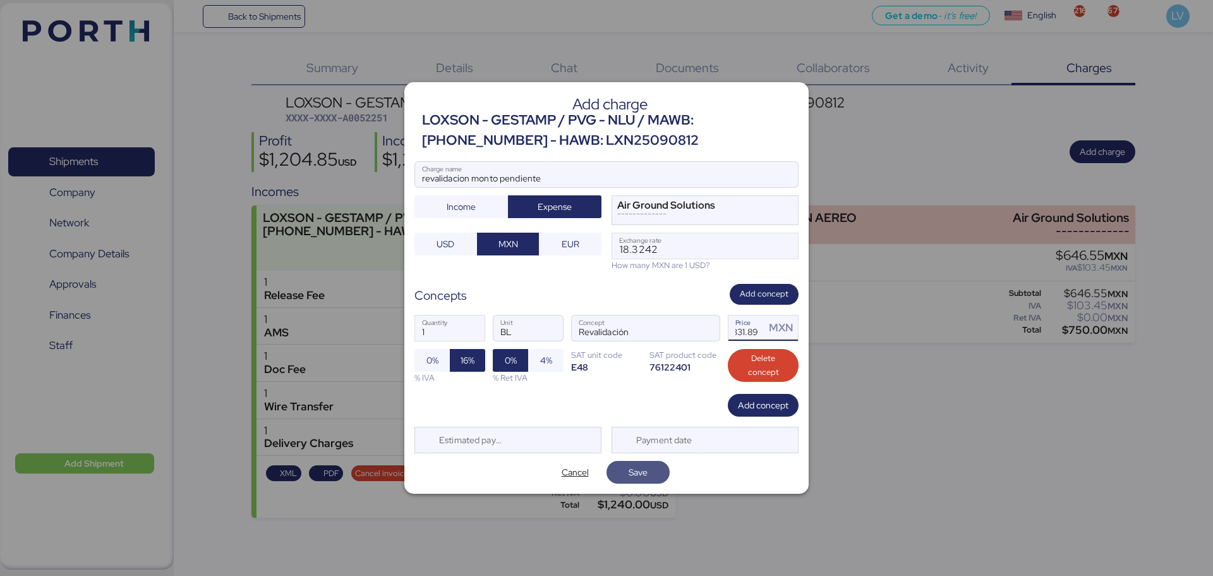
click at [632, 471] on span "Save" at bounding box center [638, 471] width 19 height 15
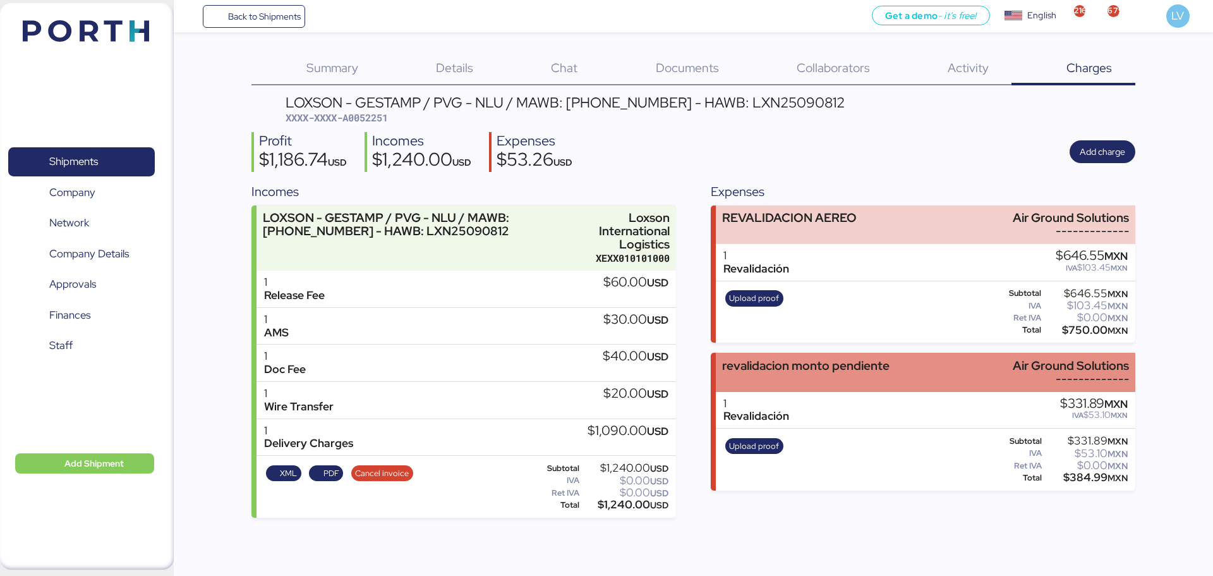
click at [1113, 373] on div "-------------" at bounding box center [1071, 378] width 116 height 13
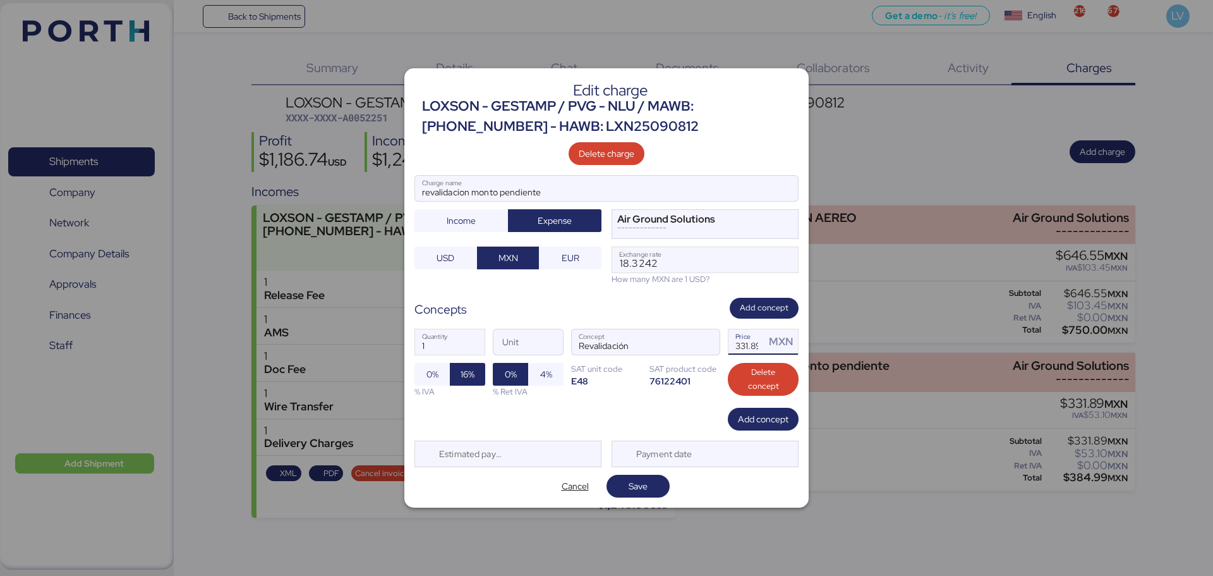
scroll to position [0, 3]
drag, startPoint x: 753, startPoint y: 343, endPoint x: 783, endPoint y: 344, distance: 29.7
click at [783, 344] on div "331.89 Price MXN" at bounding box center [764, 341] width 70 height 25
type input "331.9"
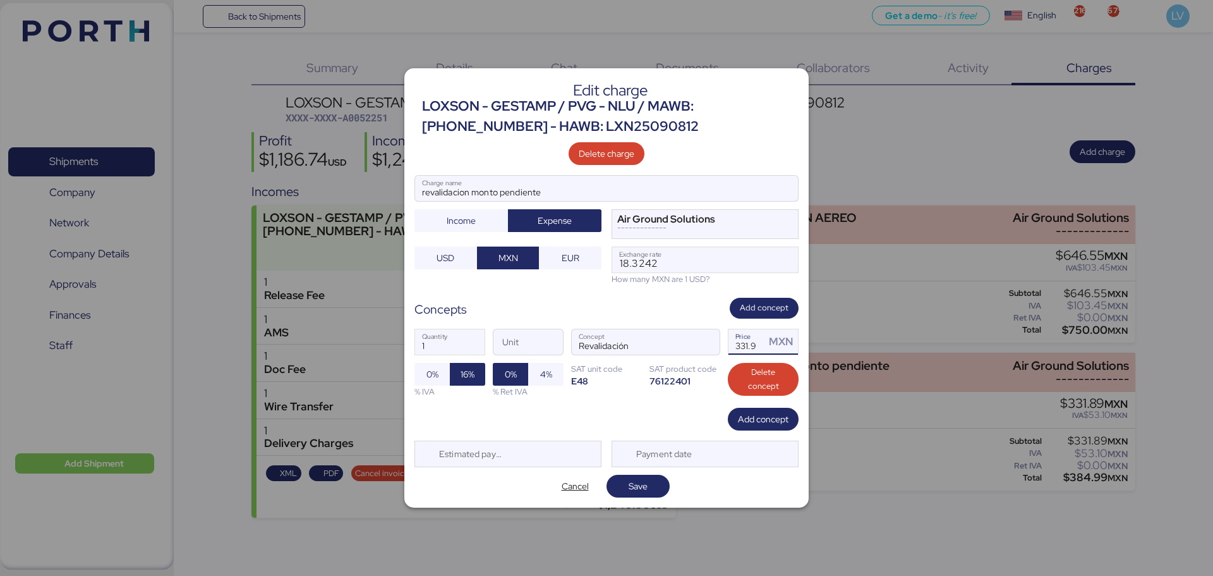
click at [629, 472] on div "Edit charge LOXSON - GESTAMP / PVG - NLU / MAWB: [PHONE_NUMBER] - HAWB: LXN2509…" at bounding box center [606, 287] width 404 height 439
click at [624, 485] on span "Save" at bounding box center [638, 486] width 43 height 18
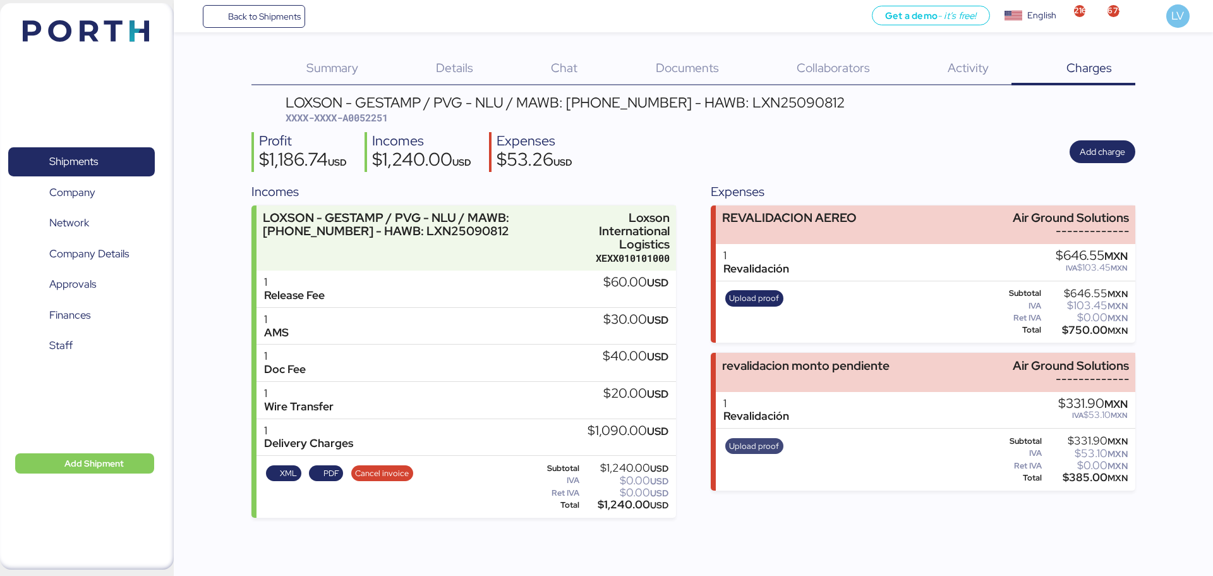
click at [763, 446] on span "Upload proof" at bounding box center [754, 446] width 50 height 14
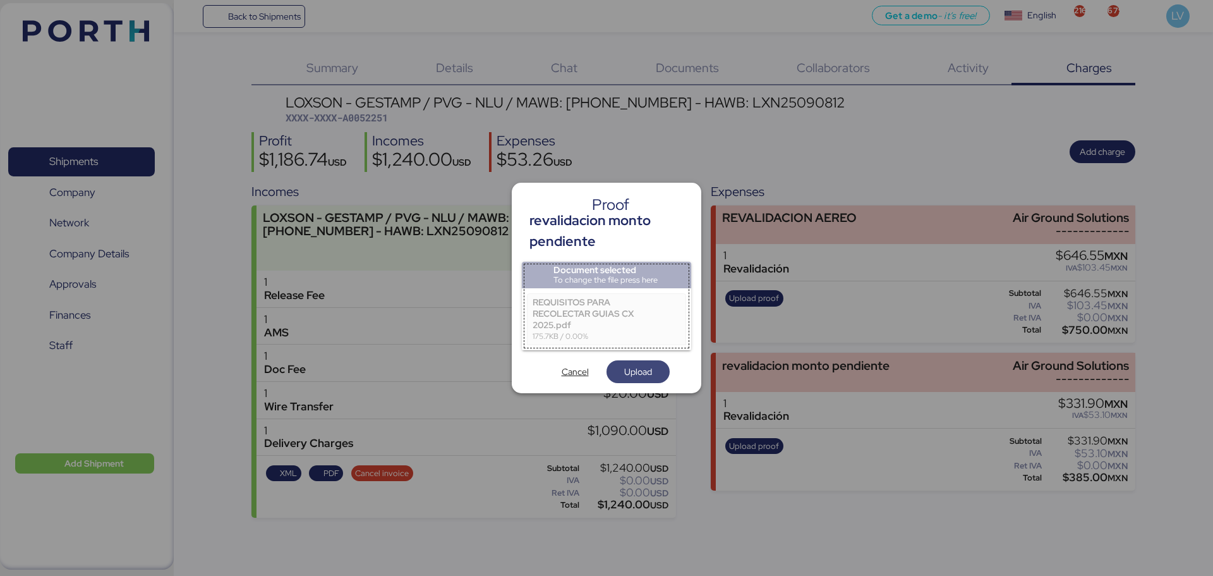
click at [644, 377] on span "Upload" at bounding box center [638, 371] width 28 height 15
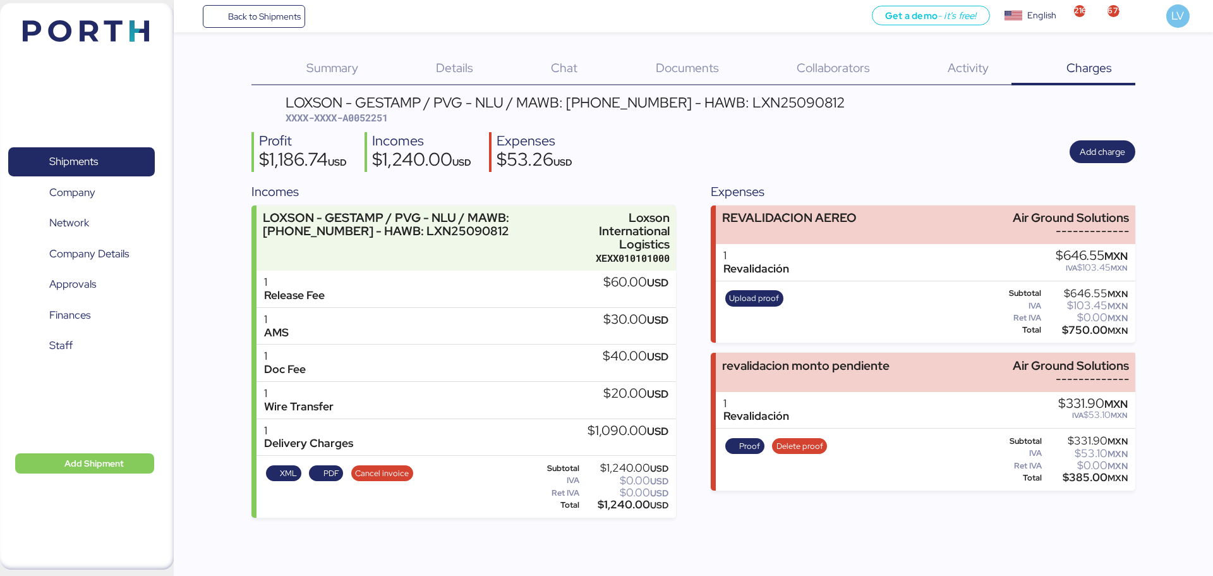
click at [388, 118] on span "XXXX-XXXX-A0052251" at bounding box center [337, 117] width 102 height 13
click at [381, 117] on span "XXXX-XXXX-A0052251" at bounding box center [337, 117] width 102 height 13
copy span "A0052251"
